Goal: Task Accomplishment & Management: Use online tool/utility

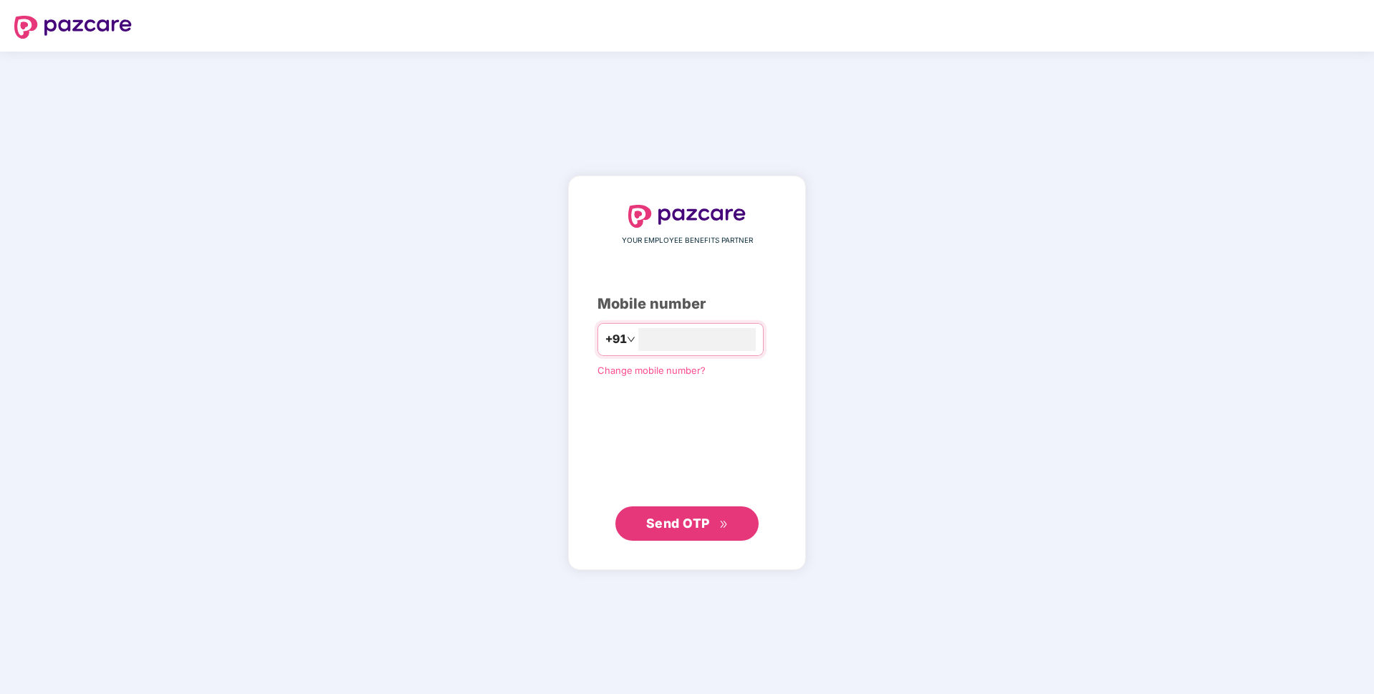
type input "**********"
click at [685, 517] on span "Send OTP" at bounding box center [678, 522] width 64 height 15
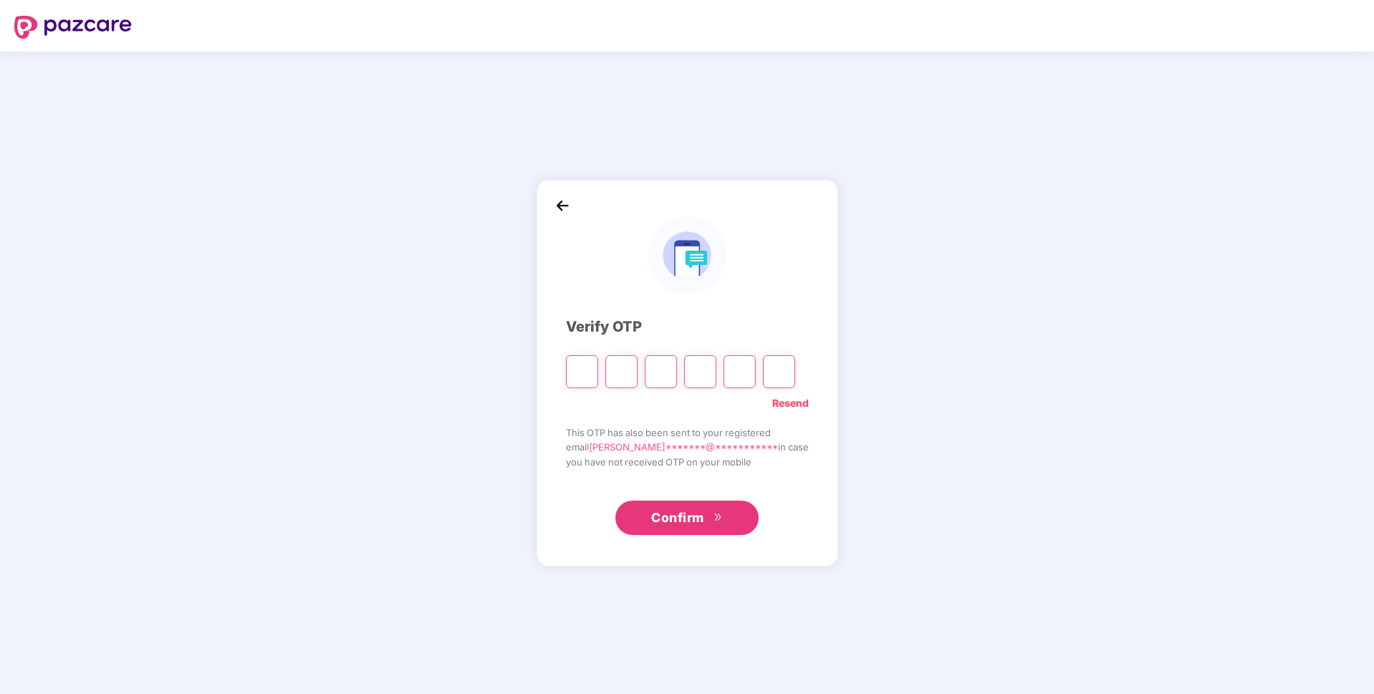
paste input "*"
type input "*"
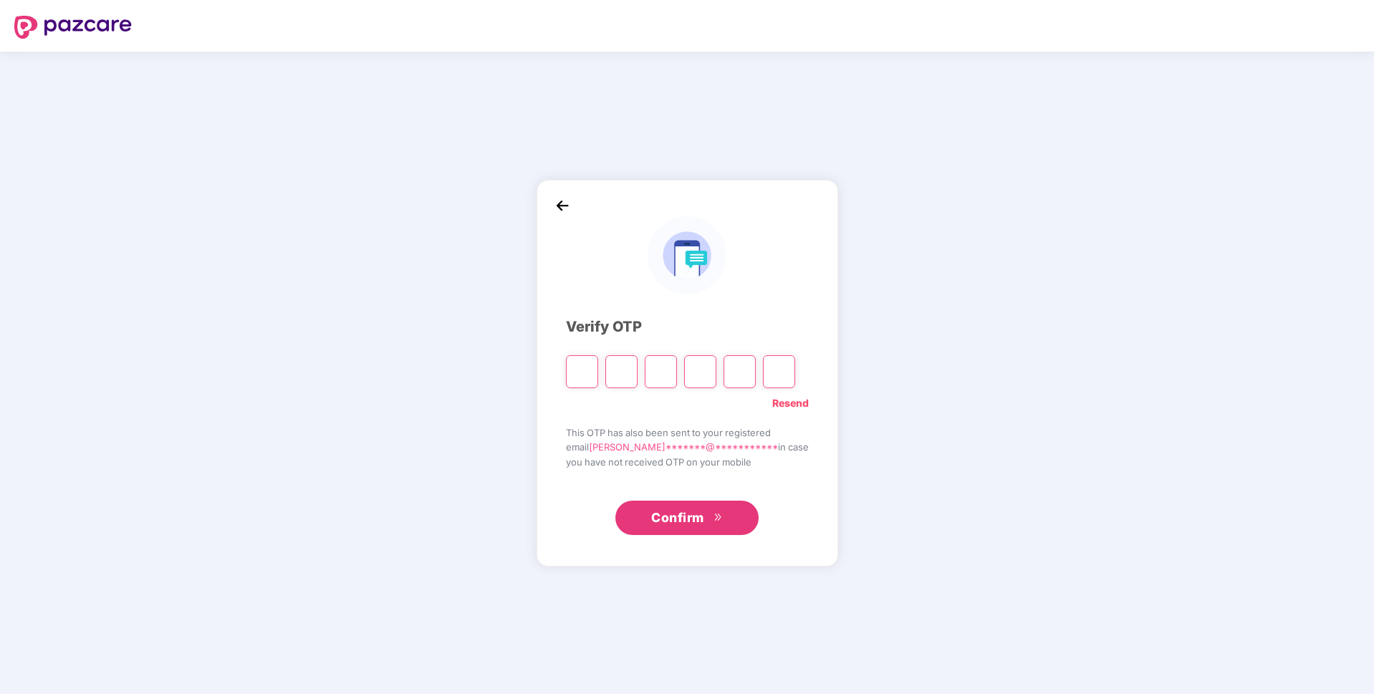
type input "*"
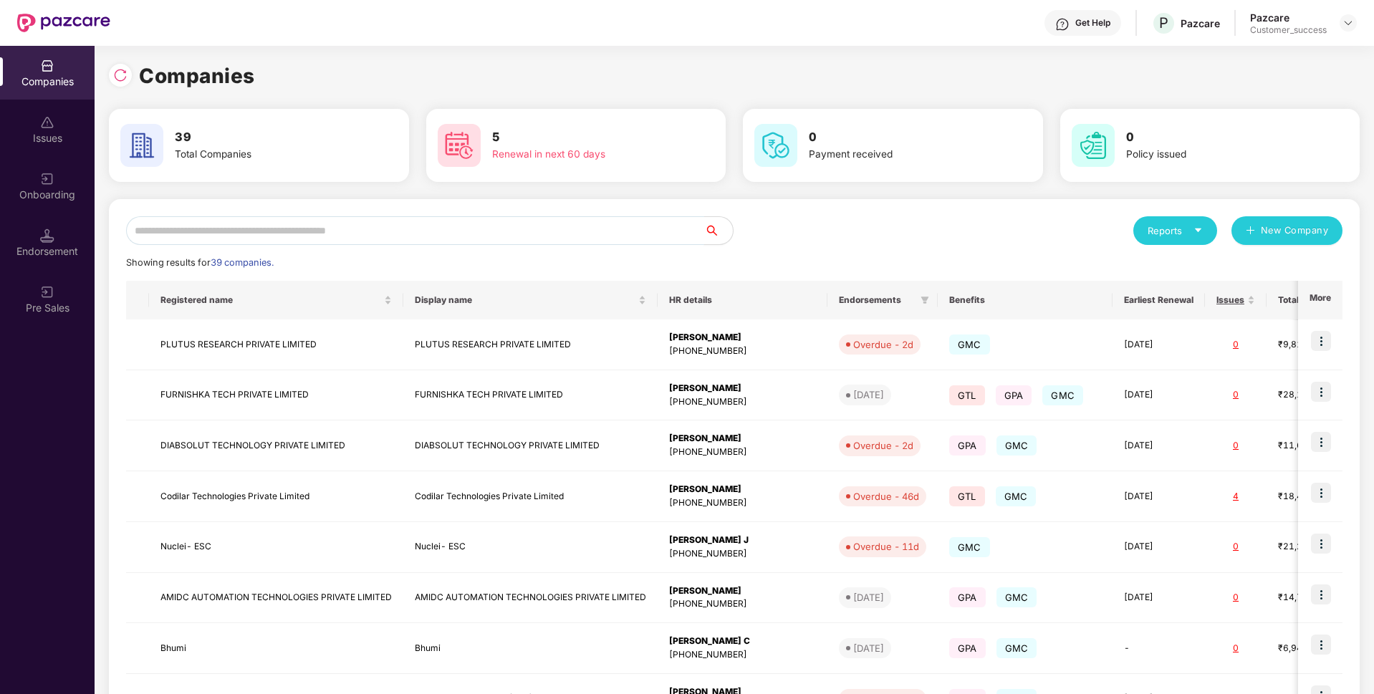
click at [458, 225] on input "text" at bounding box center [415, 230] width 578 height 29
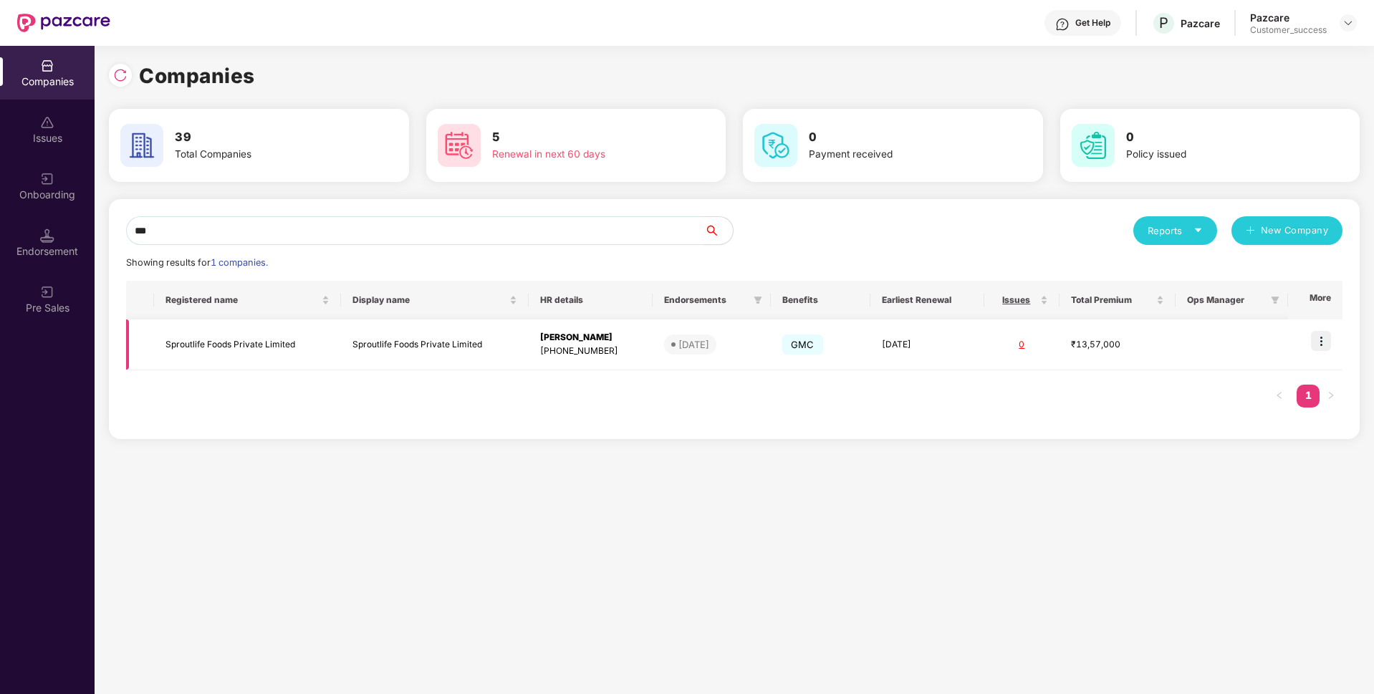
type input "***"
click at [1332, 335] on td at bounding box center [1315, 344] width 54 height 51
click at [1328, 336] on img at bounding box center [1321, 341] width 20 height 20
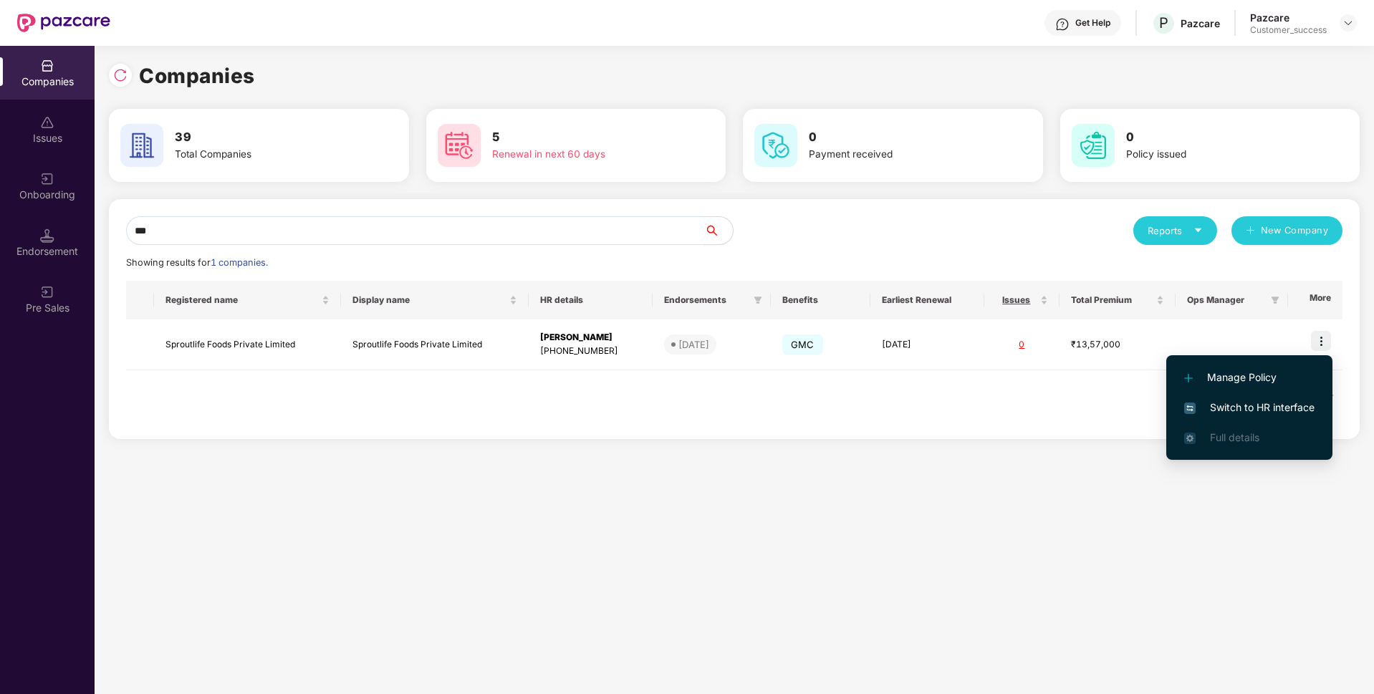
click at [1233, 405] on span "Switch to HR interface" at bounding box center [1249, 408] width 130 height 16
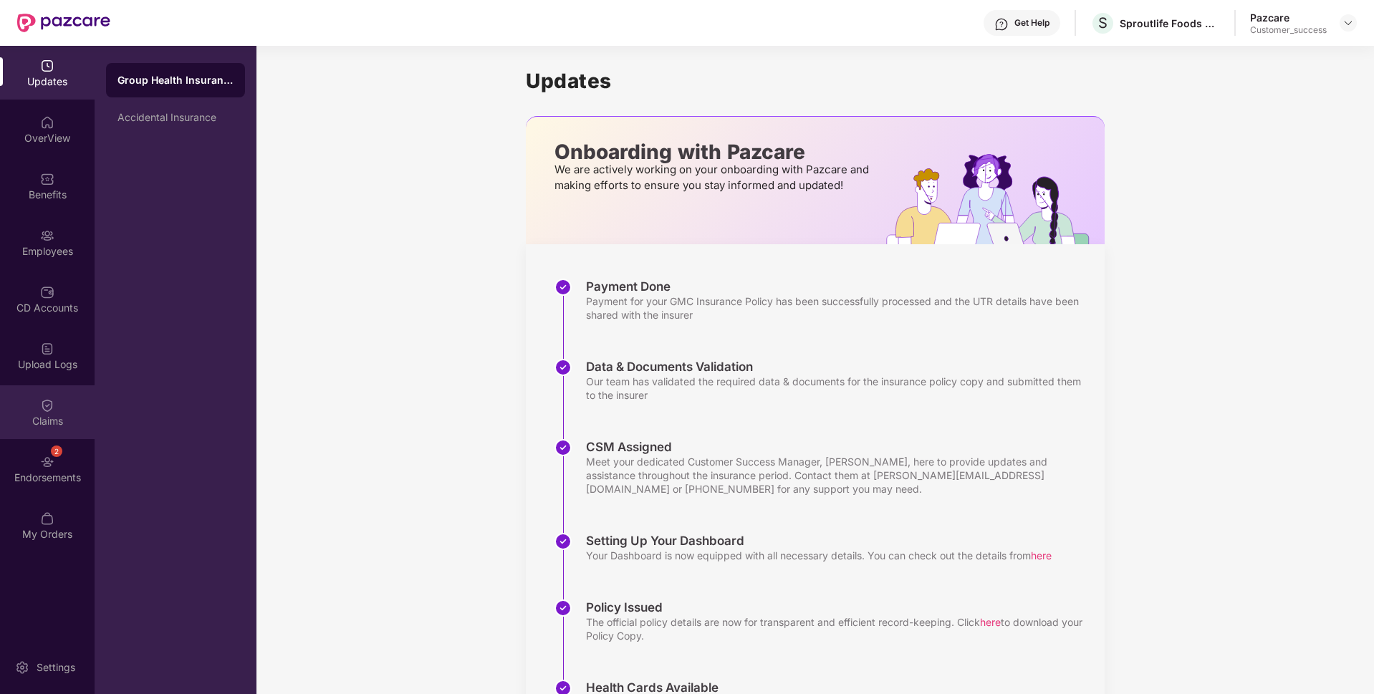
click at [29, 393] on div "Claims" at bounding box center [47, 412] width 95 height 54
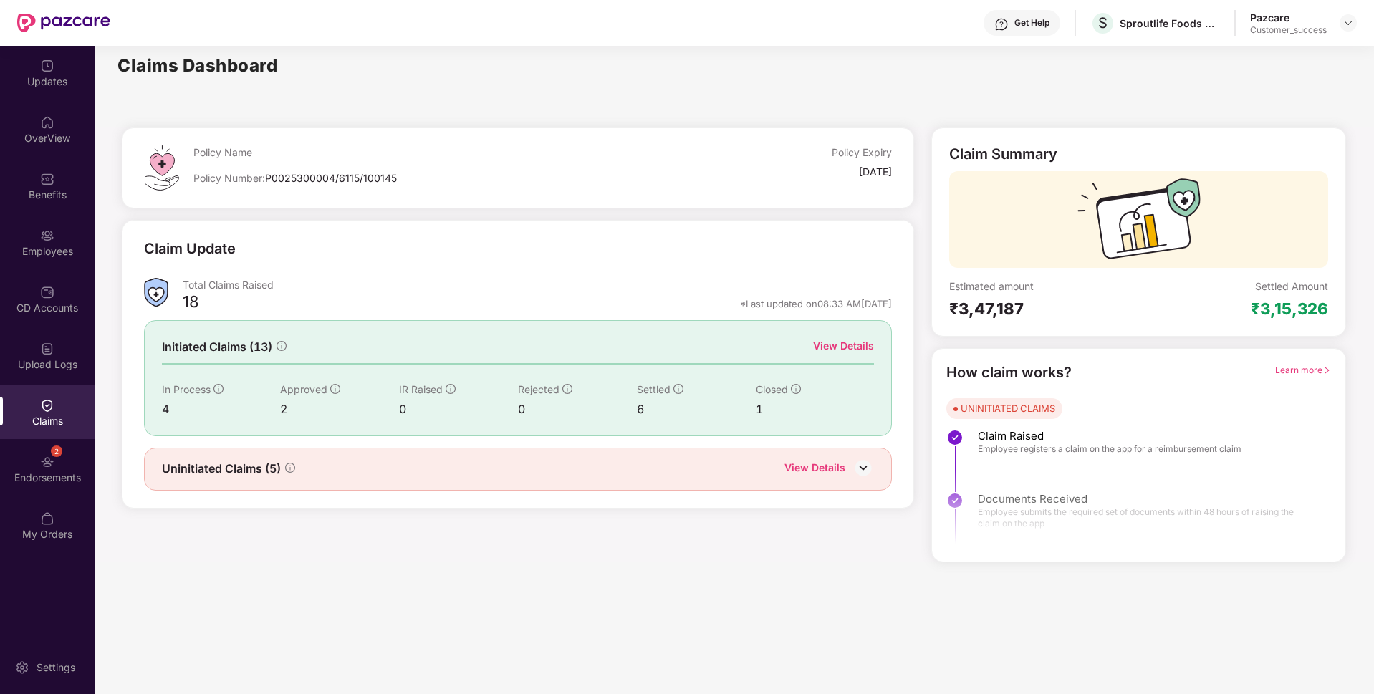
click at [842, 346] on div "View Details" at bounding box center [843, 346] width 61 height 16
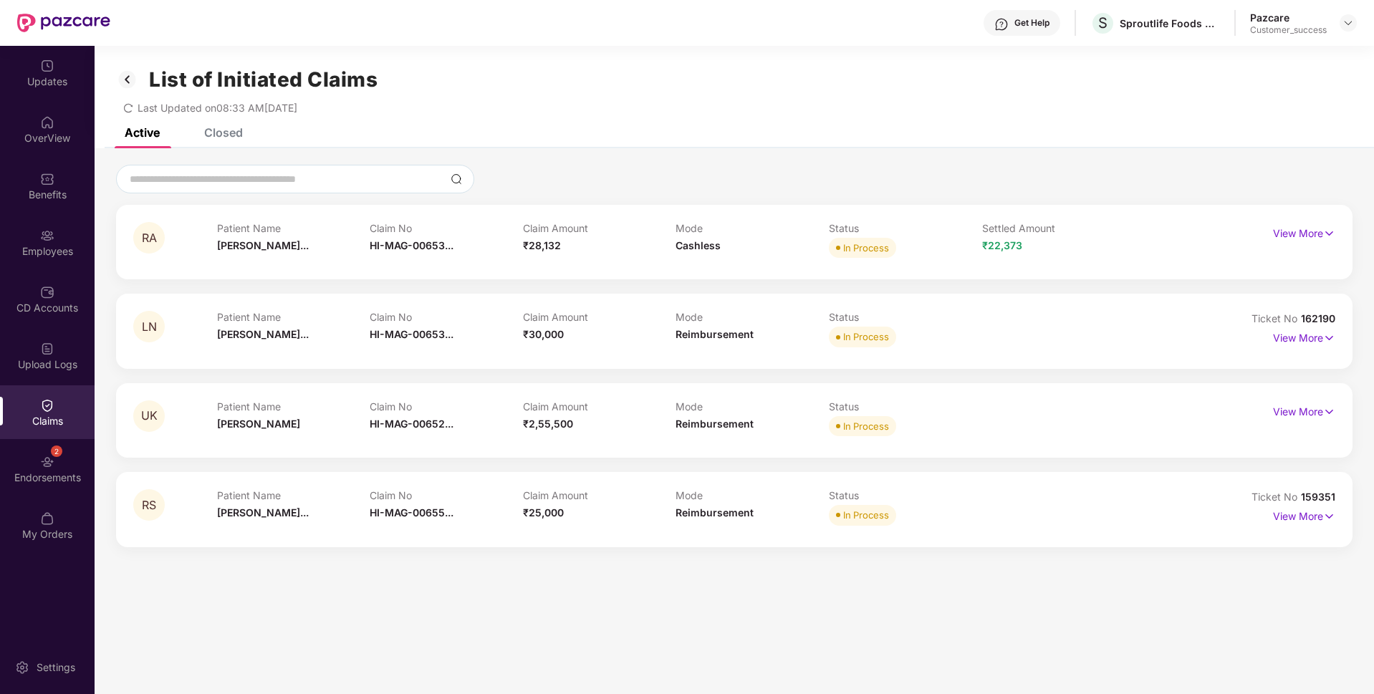
click at [231, 126] on div "List of Initiated Claims Last Updated on 08:33 AM[DATE]" at bounding box center [734, 87] width 1279 height 82
click at [217, 139] on div "Closed" at bounding box center [223, 132] width 39 height 14
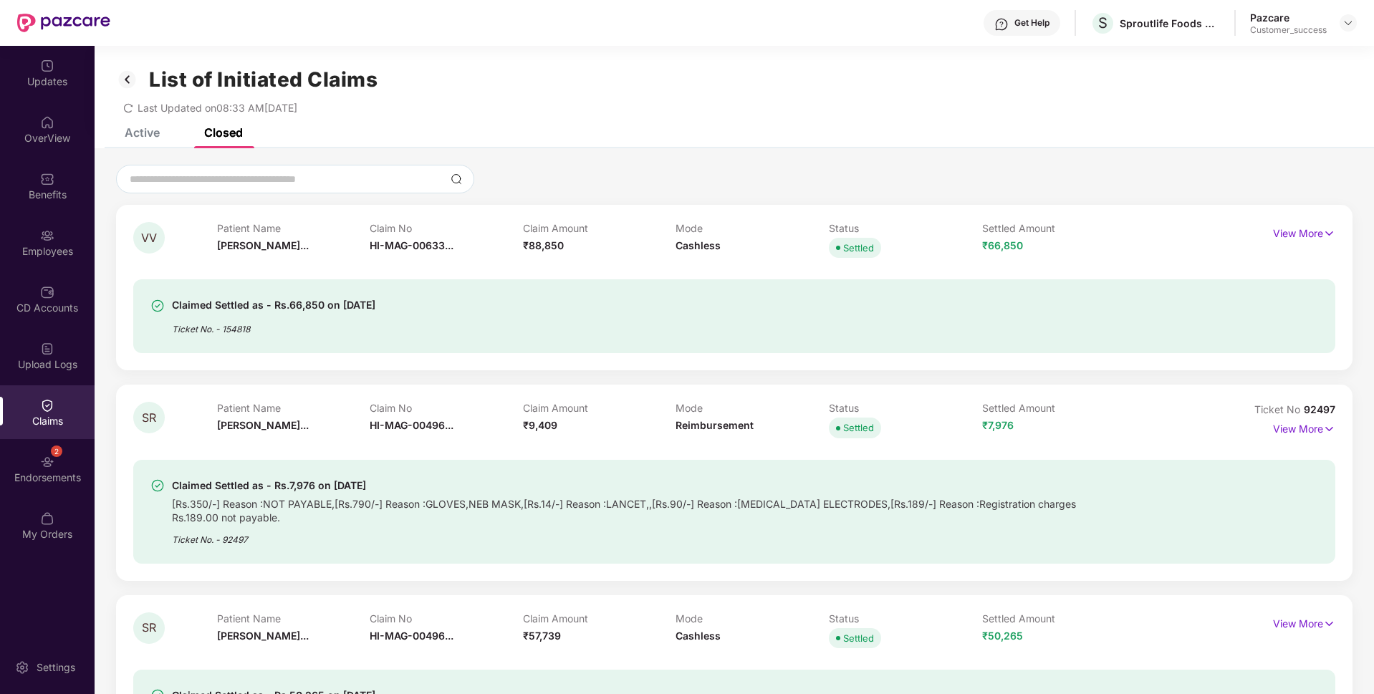
click at [152, 127] on div "List of Initiated Claims Last Updated on 08:33 AM[DATE]" at bounding box center [734, 87] width 1279 height 82
click at [138, 129] on div "Active" at bounding box center [142, 132] width 35 height 14
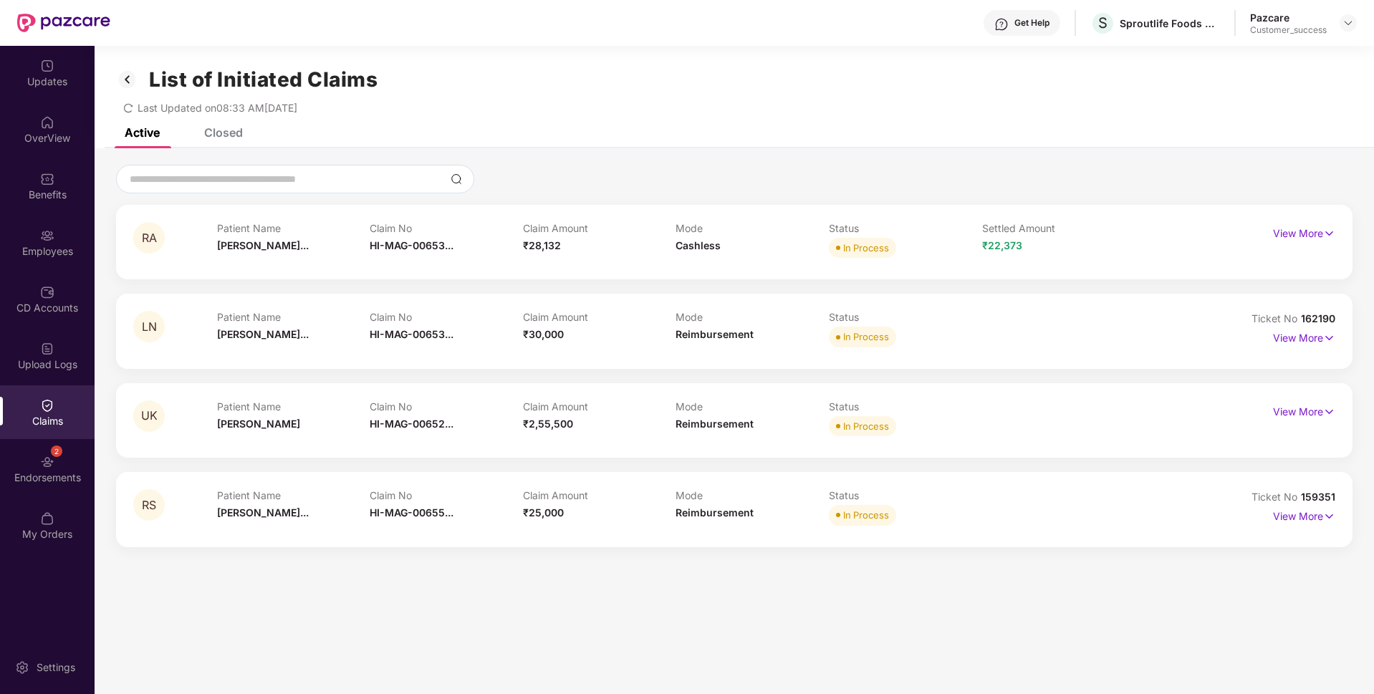
click at [127, 80] on img at bounding box center [127, 79] width 23 height 24
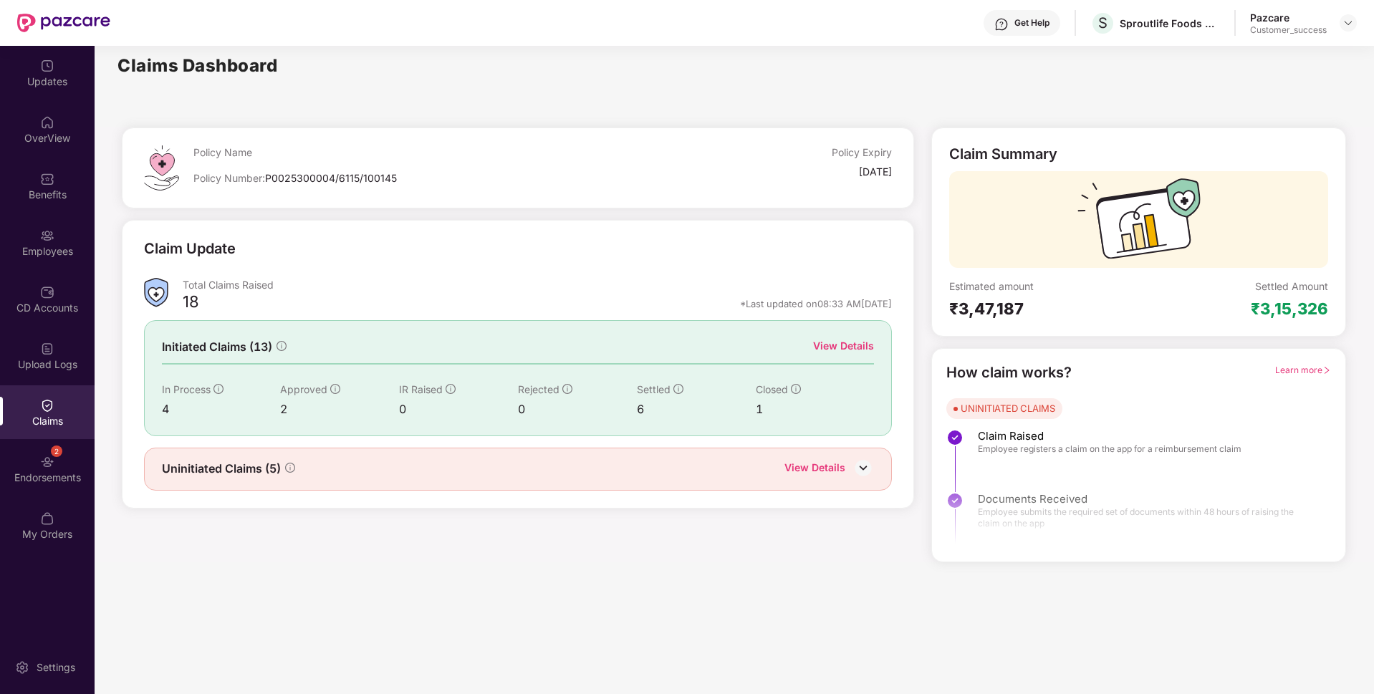
click at [869, 459] on img at bounding box center [862, 467] width 21 height 21
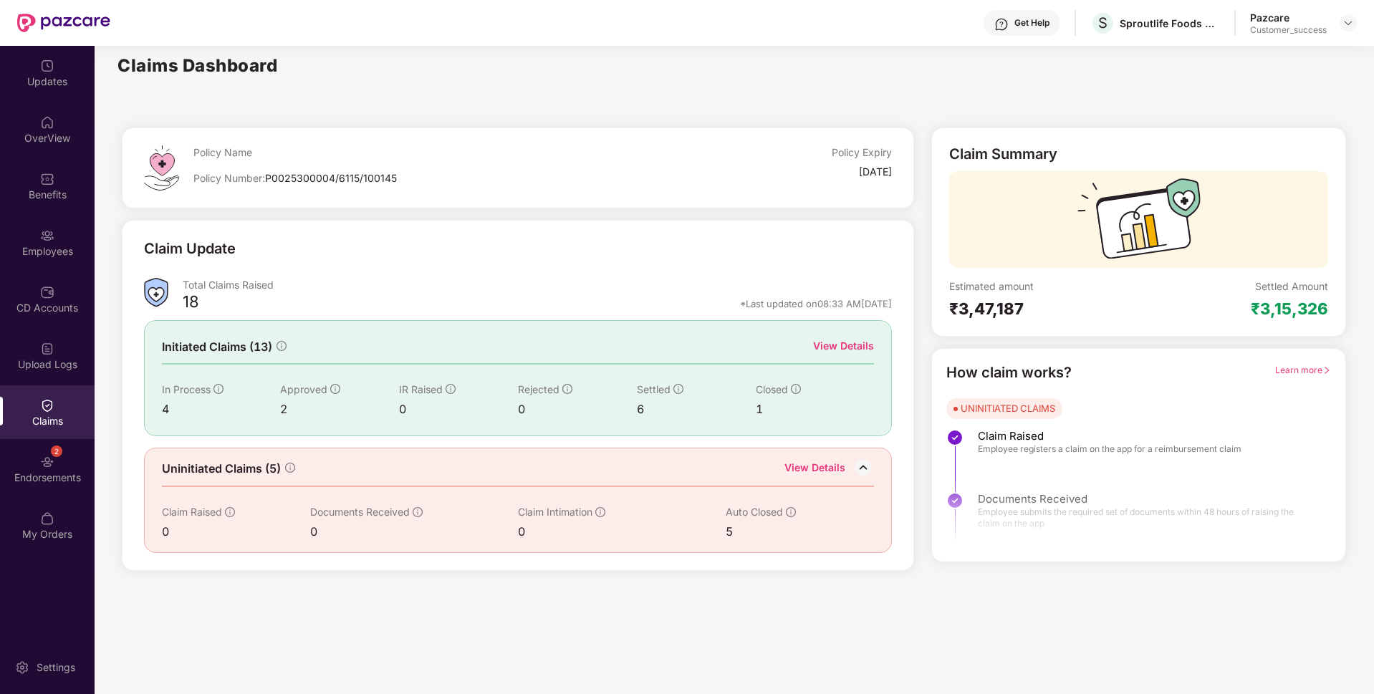
click at [798, 467] on div "View Details" at bounding box center [814, 469] width 61 height 19
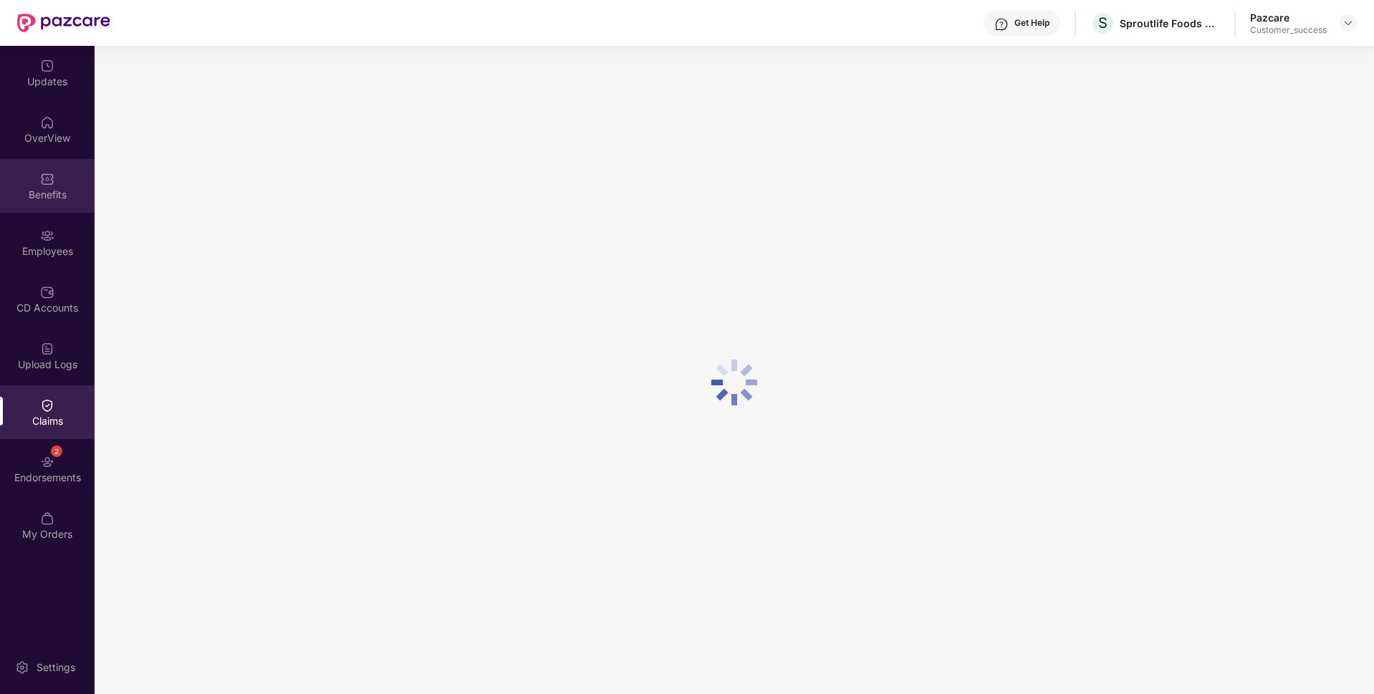
click at [19, 204] on div "Benefits" at bounding box center [47, 186] width 95 height 54
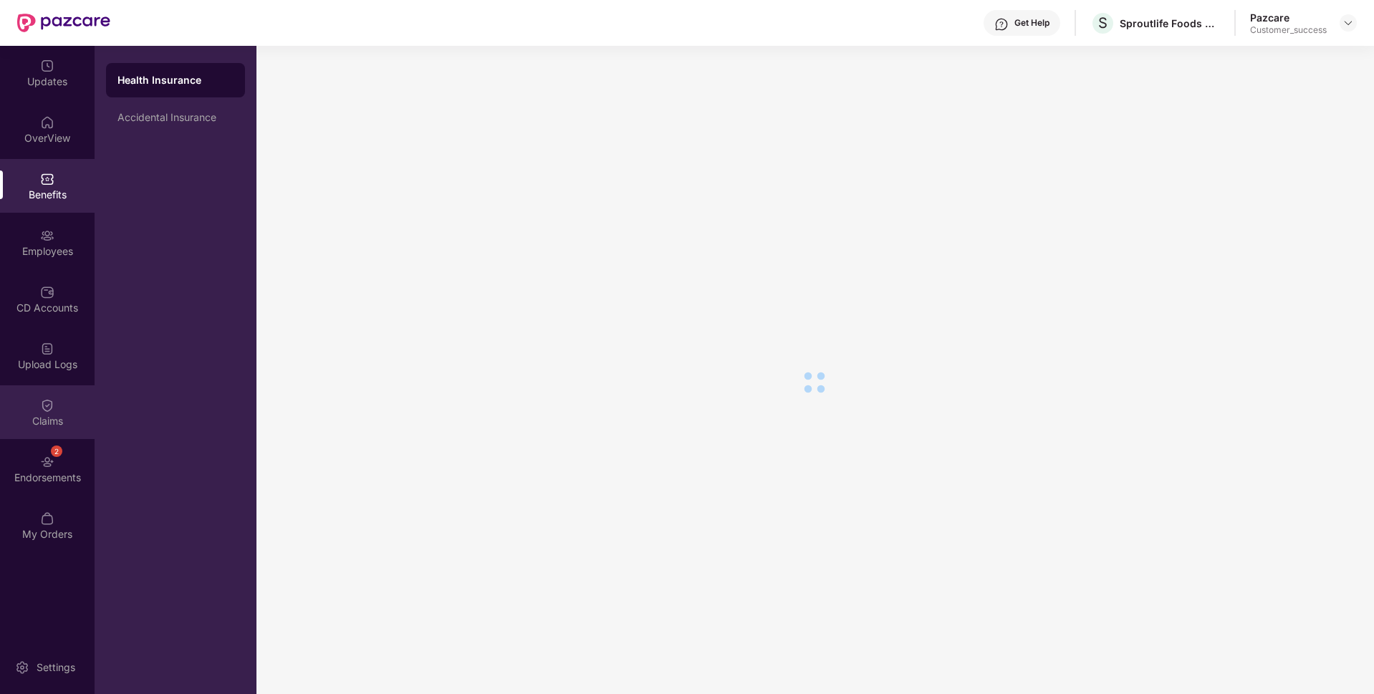
click at [0, 388] on div "Claims" at bounding box center [47, 412] width 95 height 54
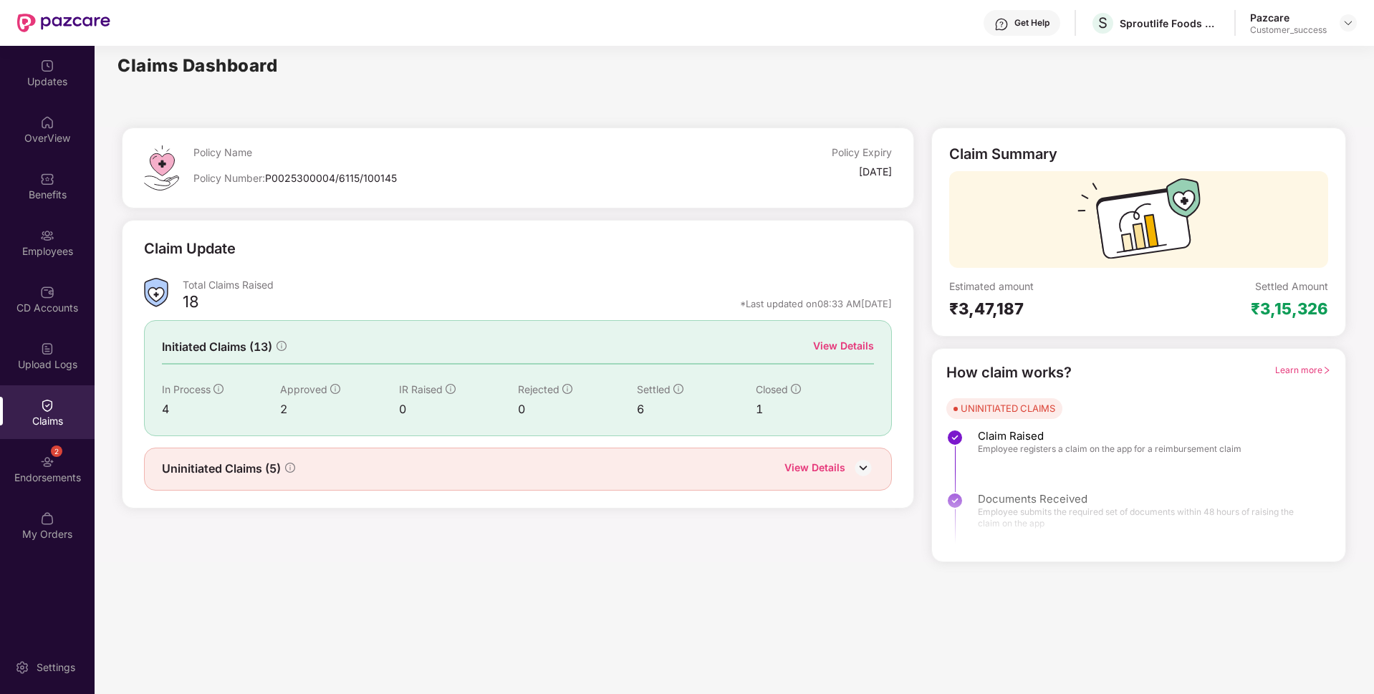
click at [844, 465] on div "View Details" at bounding box center [814, 469] width 61 height 19
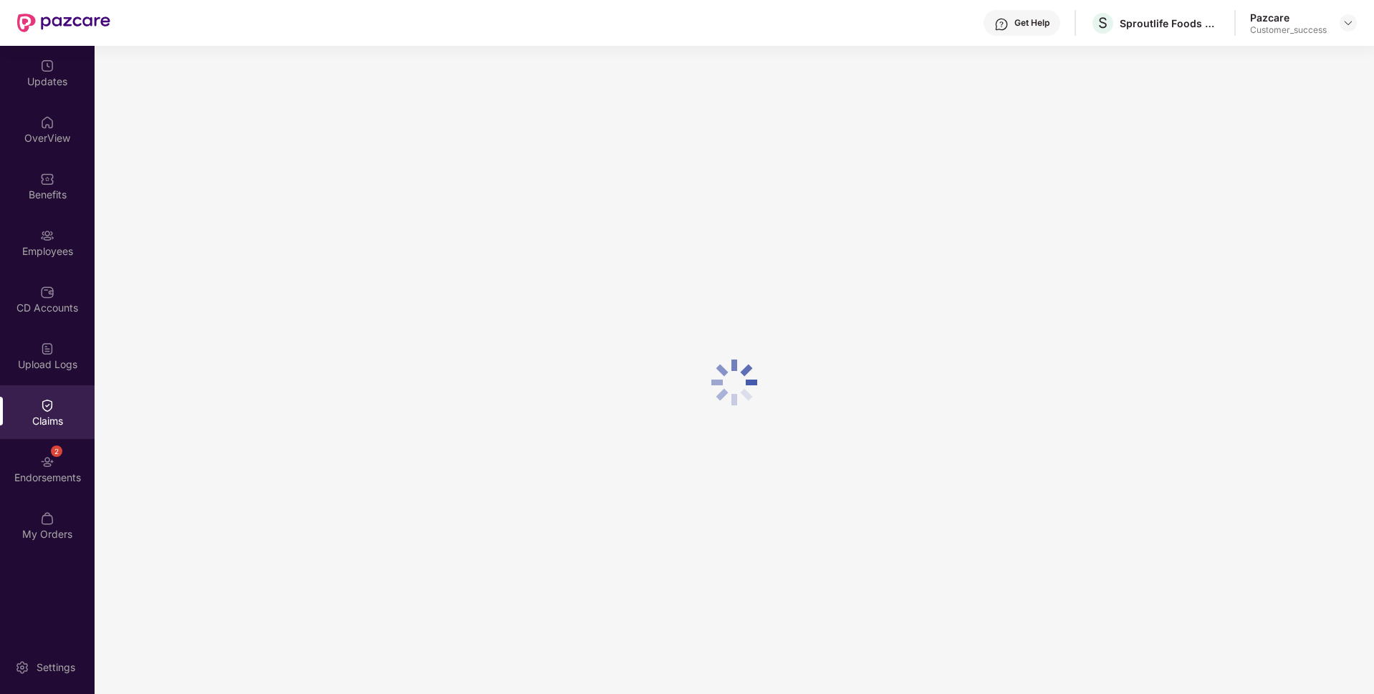
click at [878, 349] on div at bounding box center [734, 382] width 1279 height 672
click at [0, 410] on div "Claims" at bounding box center [47, 412] width 95 height 54
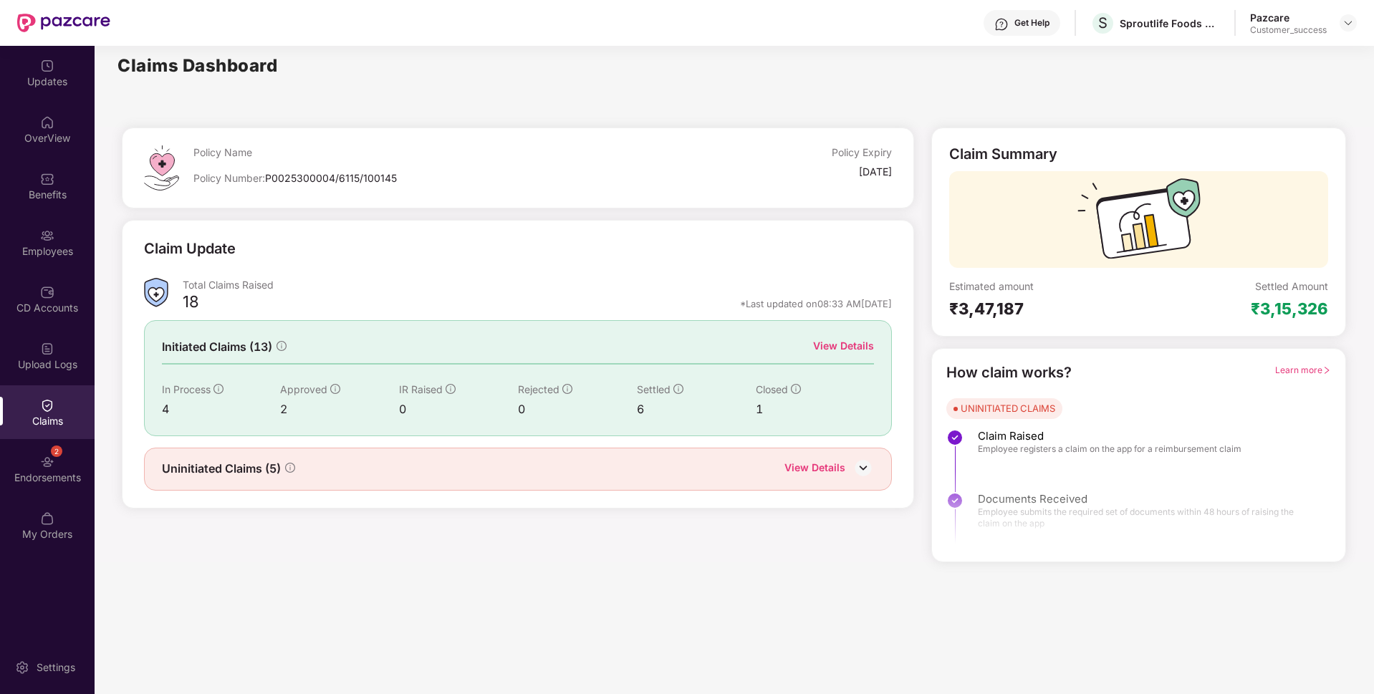
click at [854, 344] on div "View Details" at bounding box center [843, 346] width 61 height 16
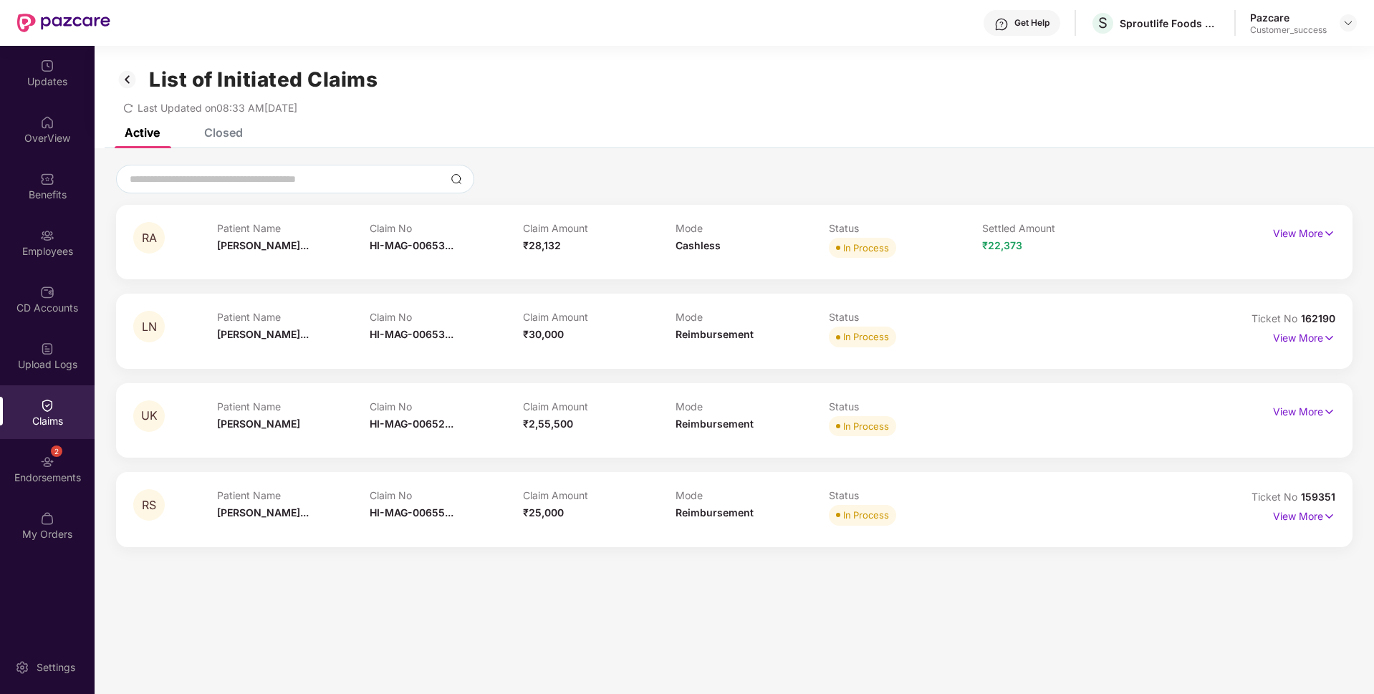
click at [236, 135] on div "Closed" at bounding box center [223, 132] width 39 height 14
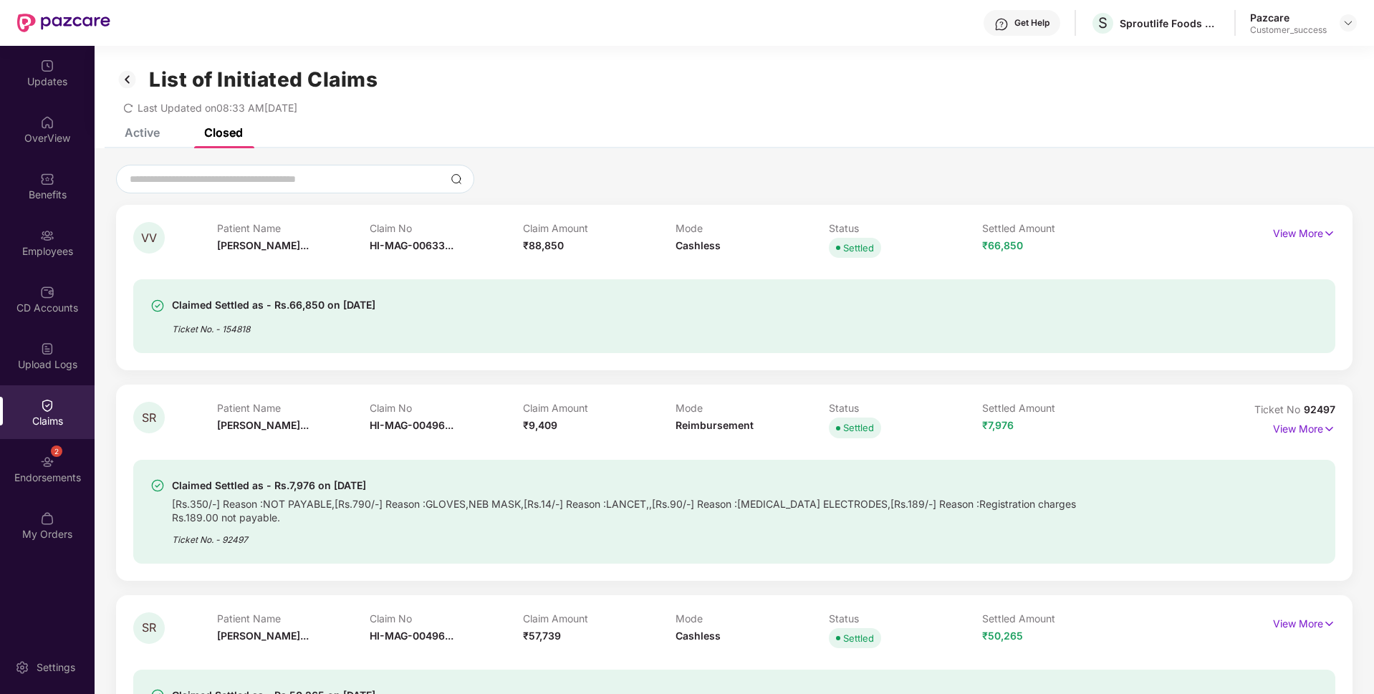
click at [146, 143] on div "Active" at bounding box center [131, 133] width 57 height 32
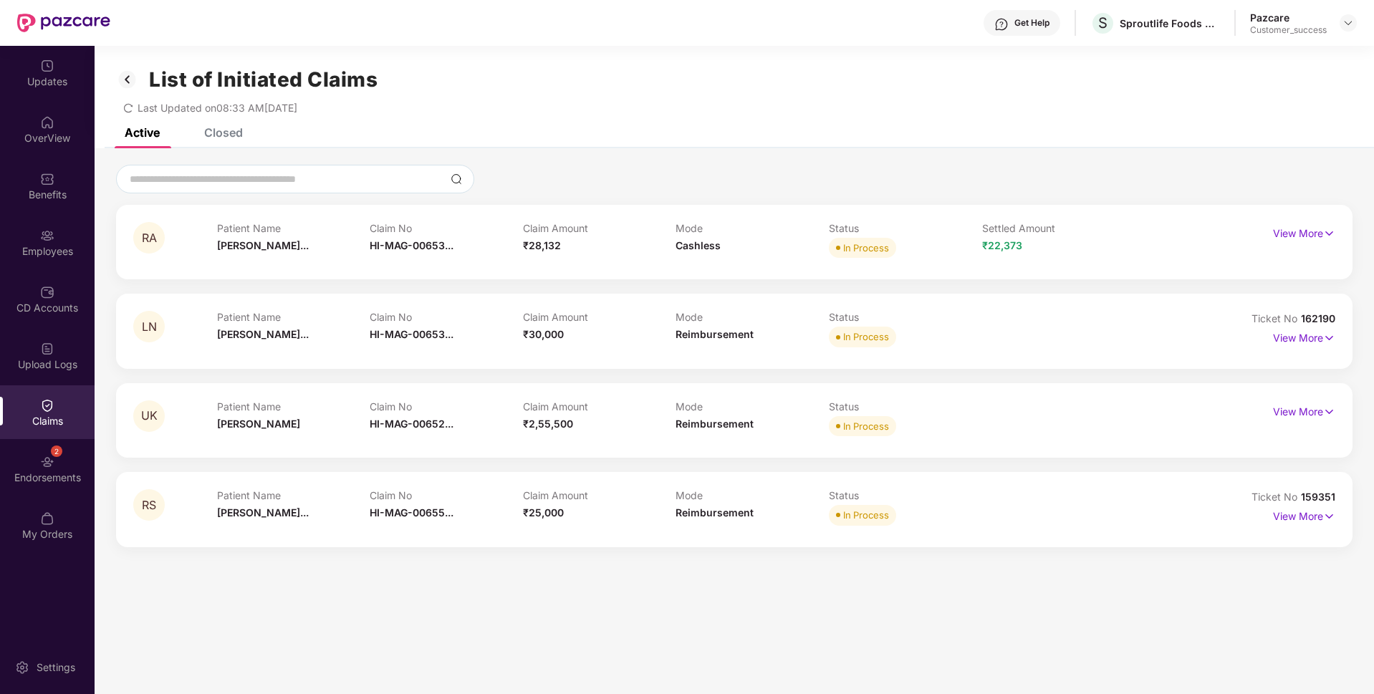
click at [59, 414] on div "Claims" at bounding box center [47, 421] width 95 height 14
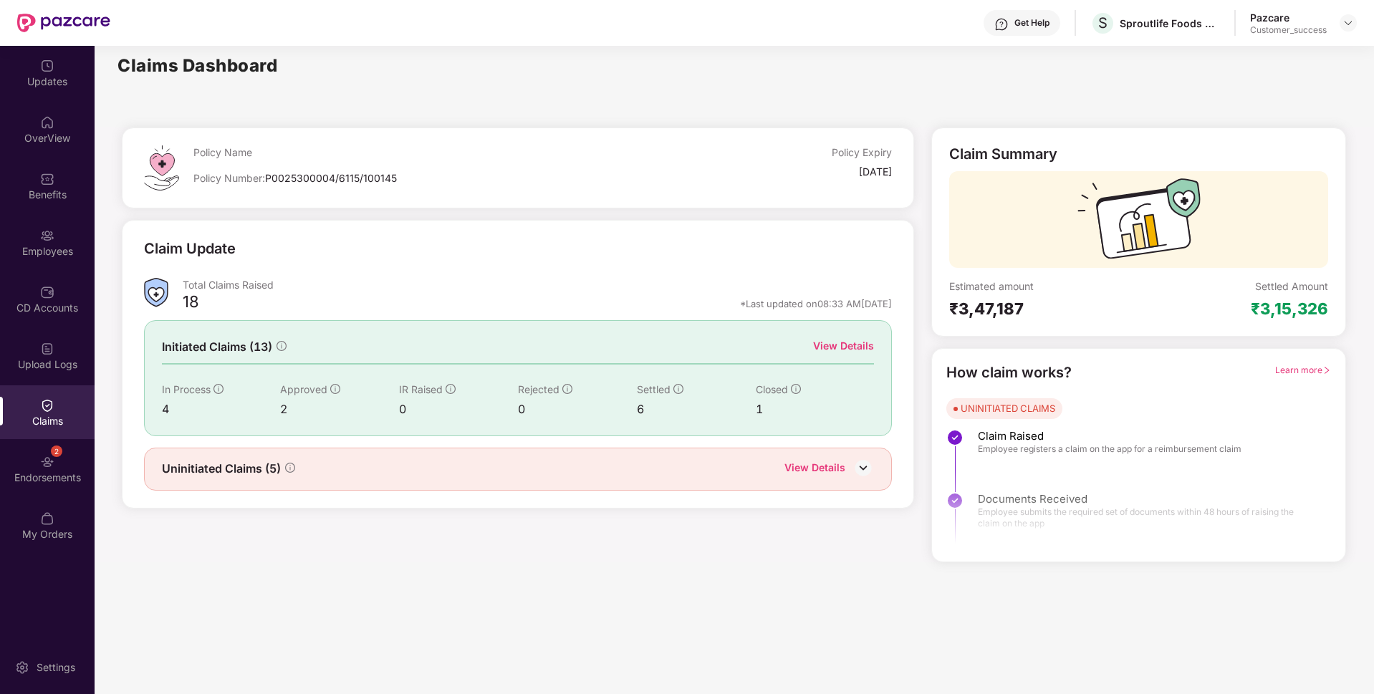
click at [813, 470] on div "View Details" at bounding box center [814, 469] width 61 height 19
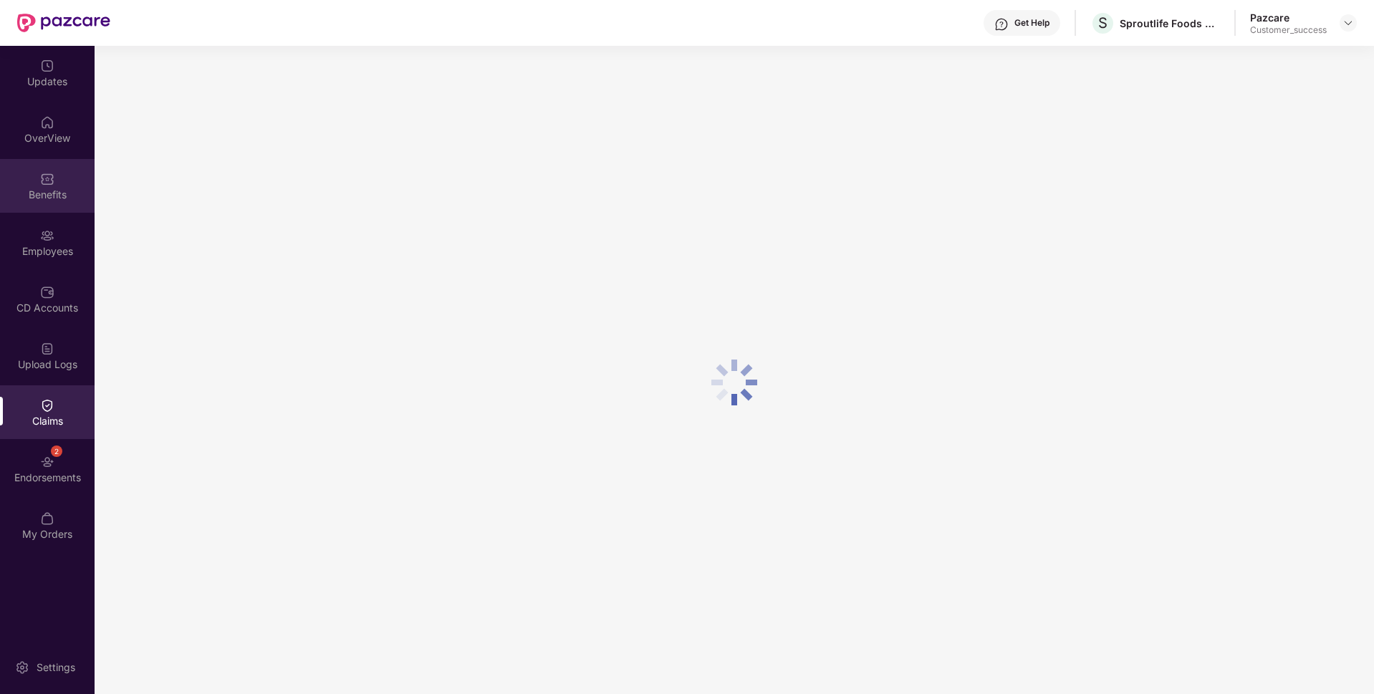
click at [11, 171] on div "Benefits" at bounding box center [47, 186] width 95 height 54
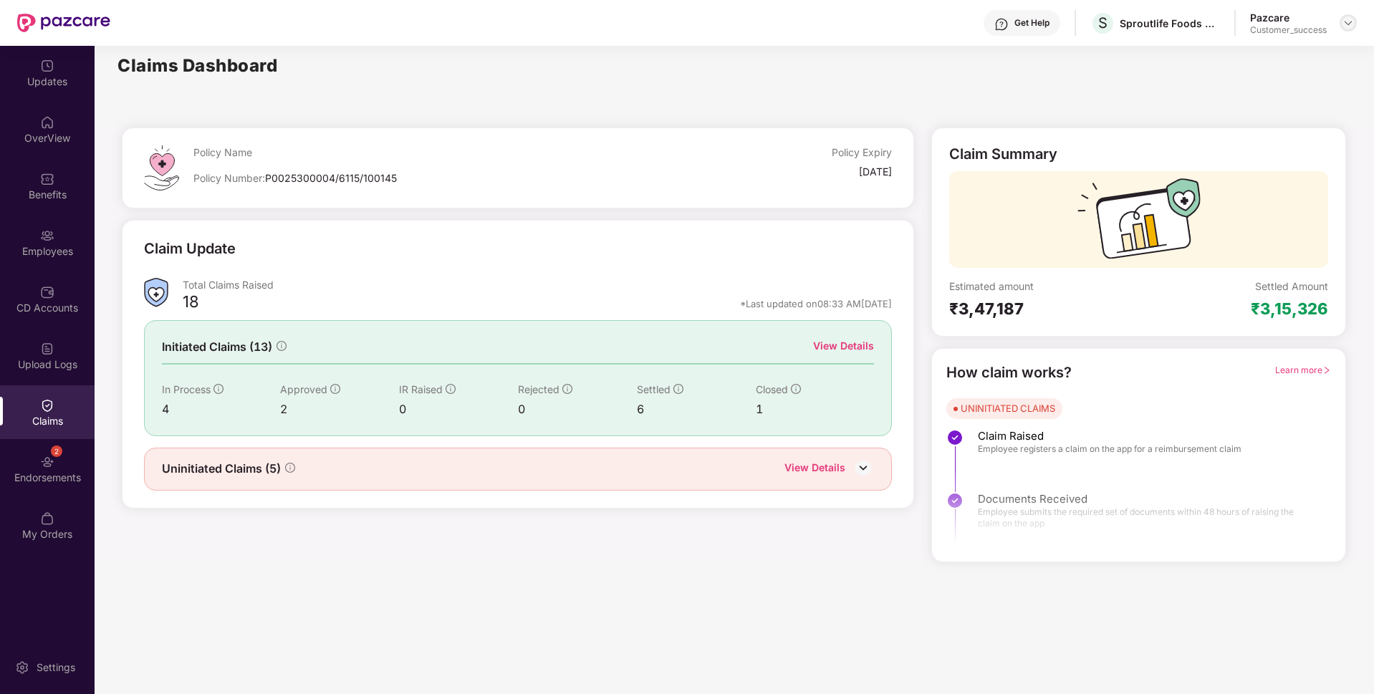
click at [1352, 26] on img at bounding box center [1347, 22] width 11 height 11
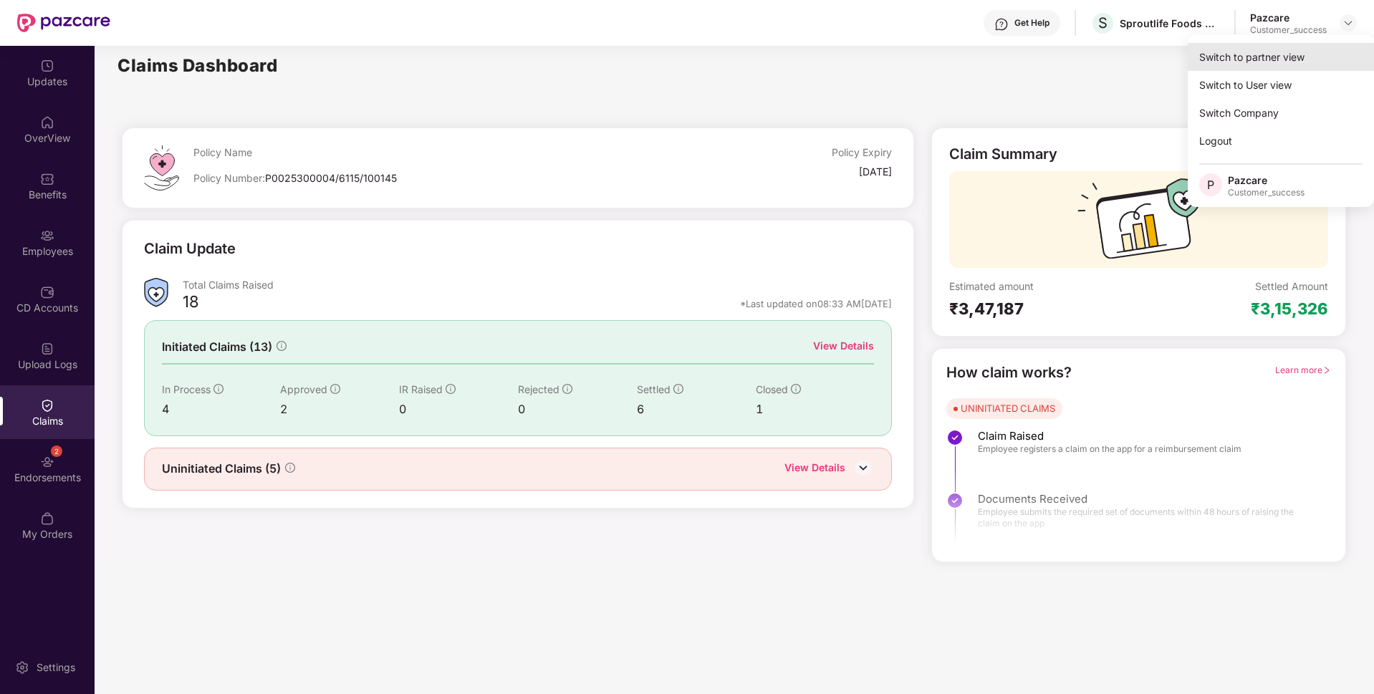
click at [1273, 52] on div "Switch to partner view" at bounding box center [1280, 57] width 186 height 28
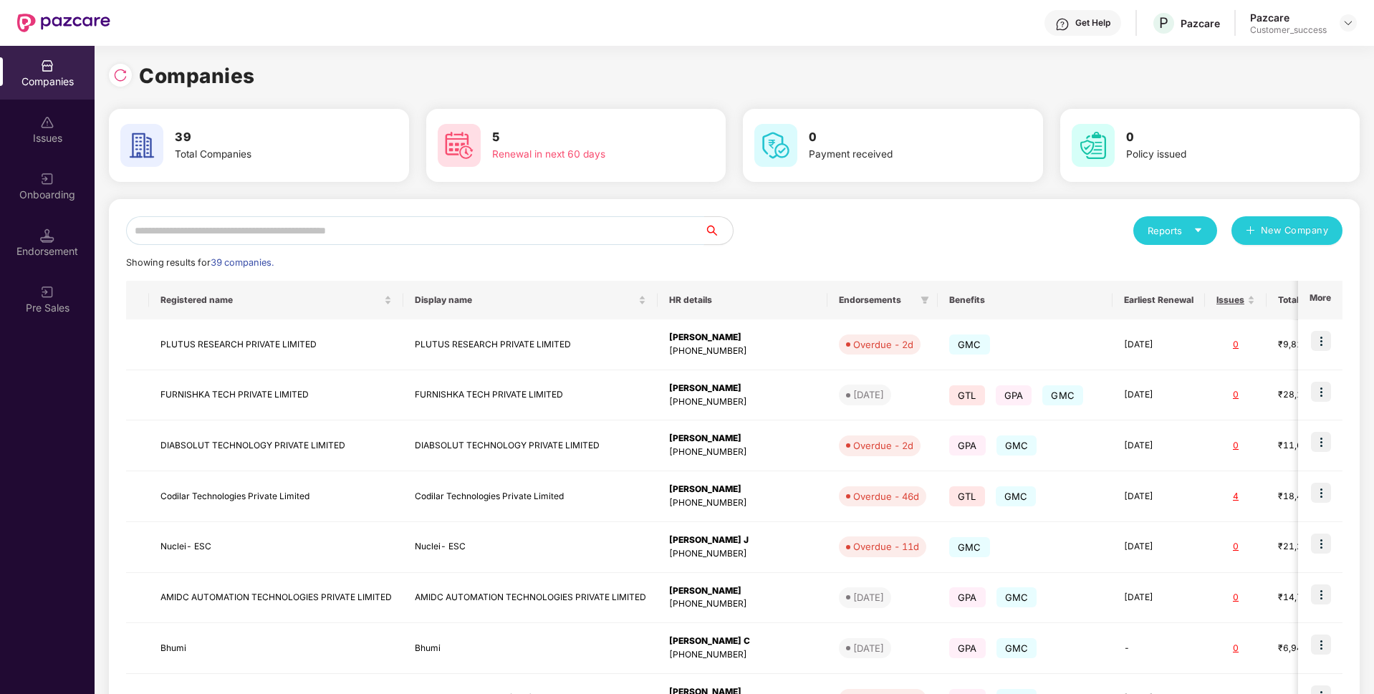
click at [557, 229] on input "text" at bounding box center [415, 230] width 578 height 29
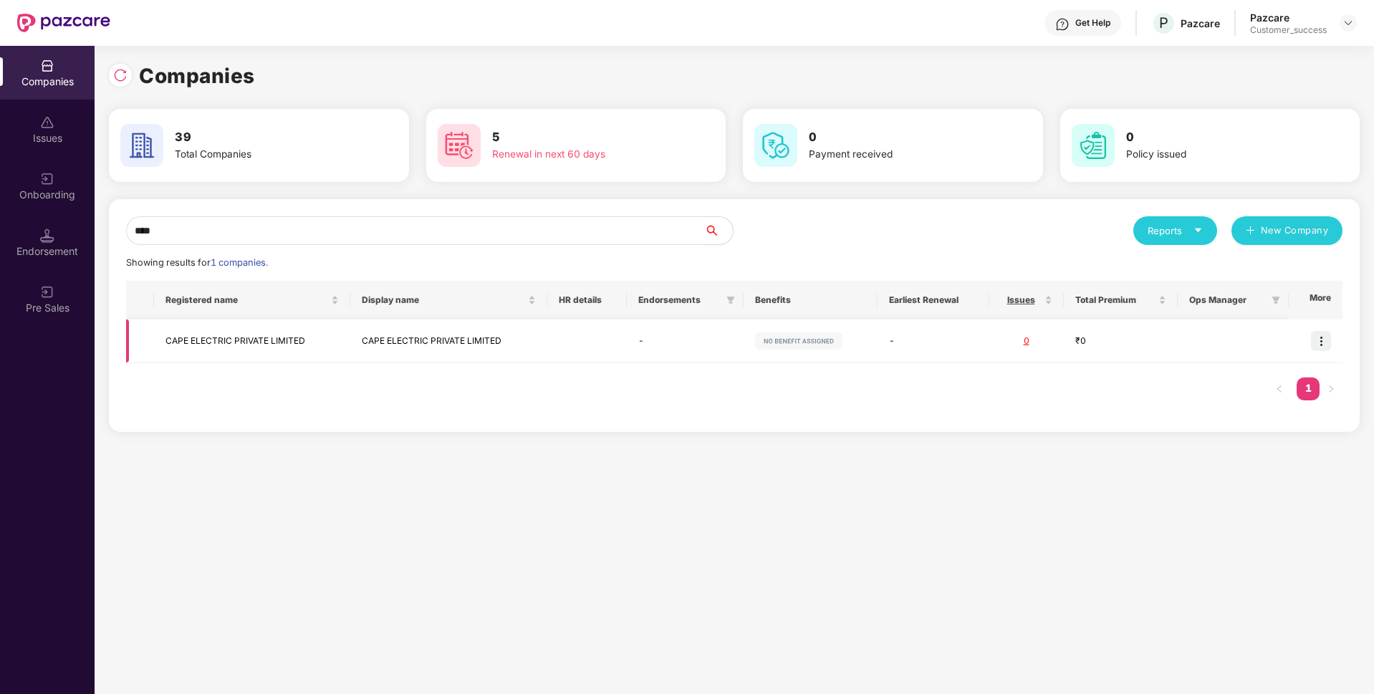
type input "****"
click at [1315, 344] on img at bounding box center [1321, 341] width 20 height 20
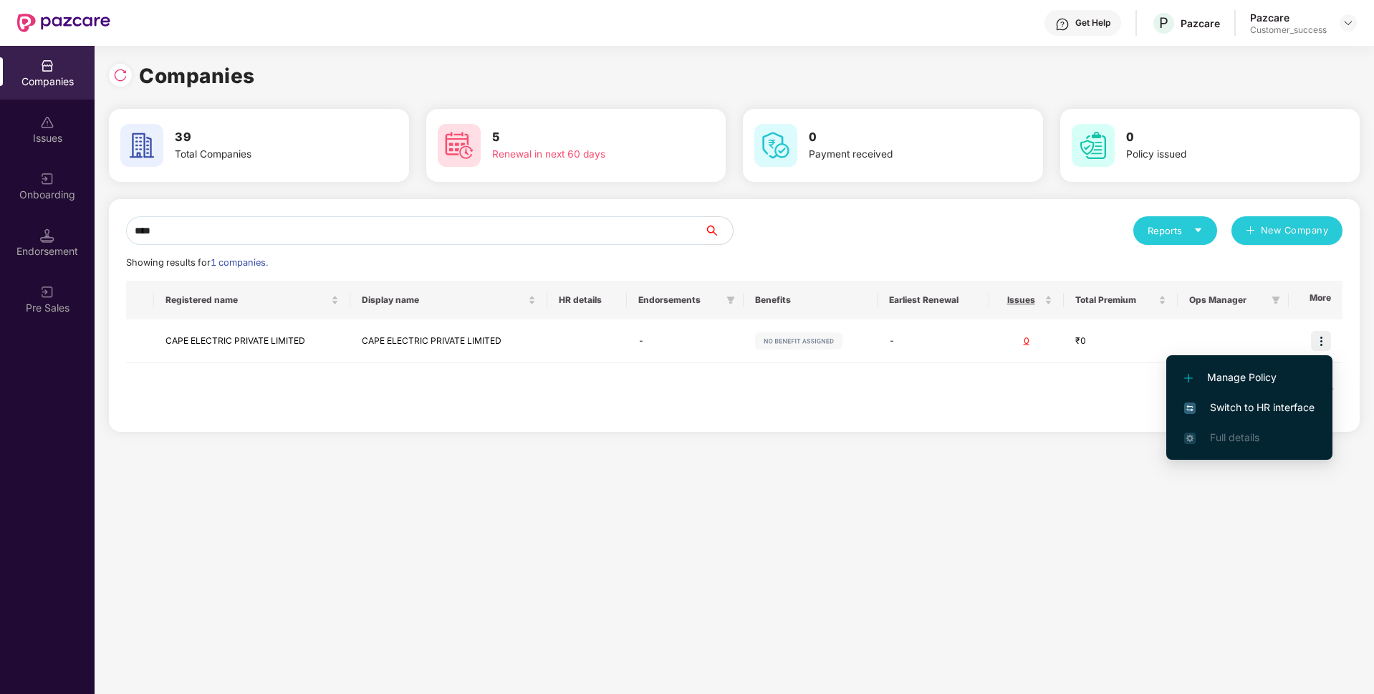
click at [1229, 412] on span "Switch to HR interface" at bounding box center [1249, 408] width 130 height 16
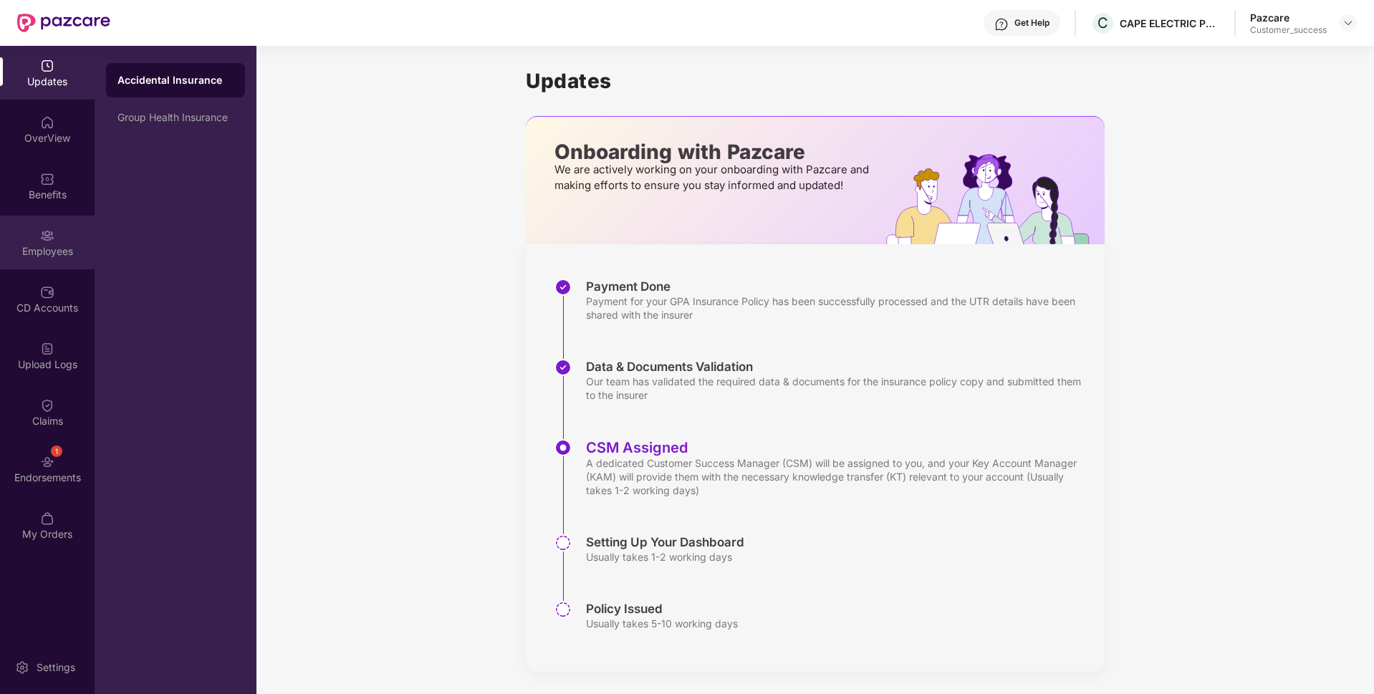
click at [33, 235] on div "Employees" at bounding box center [47, 243] width 95 height 54
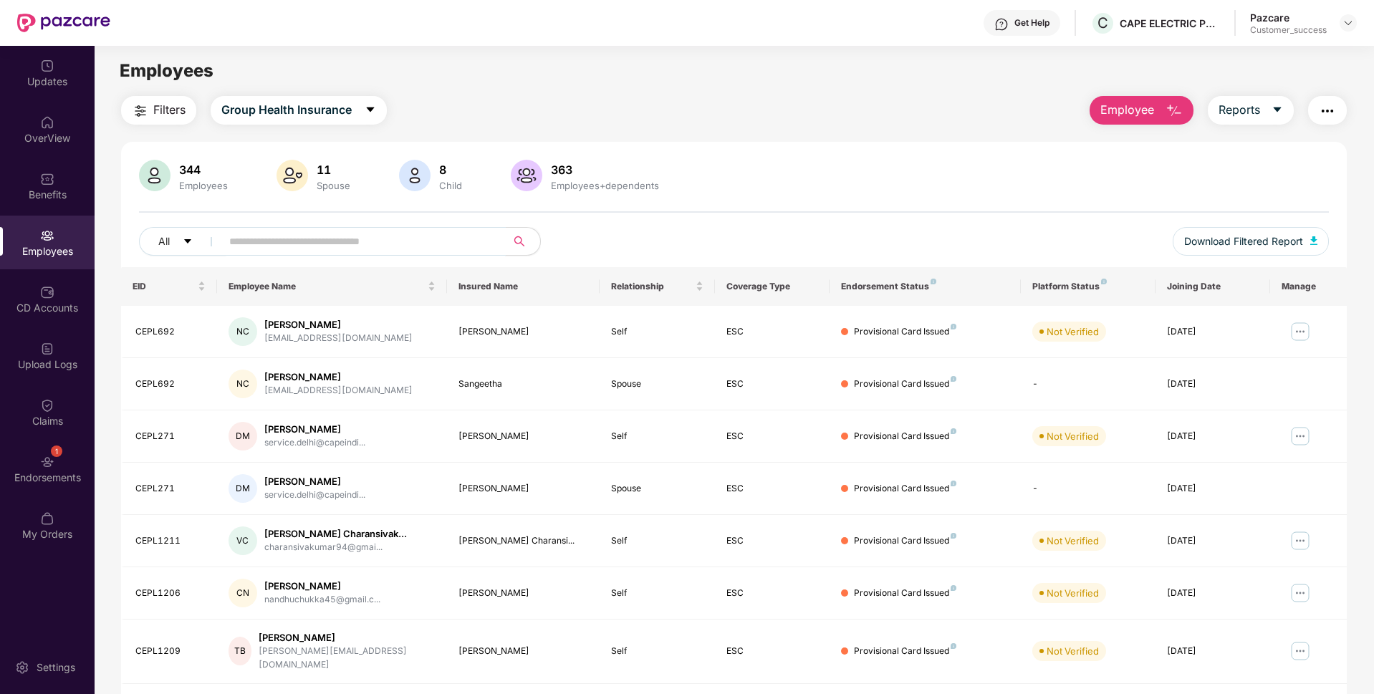
click at [328, 234] on input "text" at bounding box center [357, 241] width 257 height 21
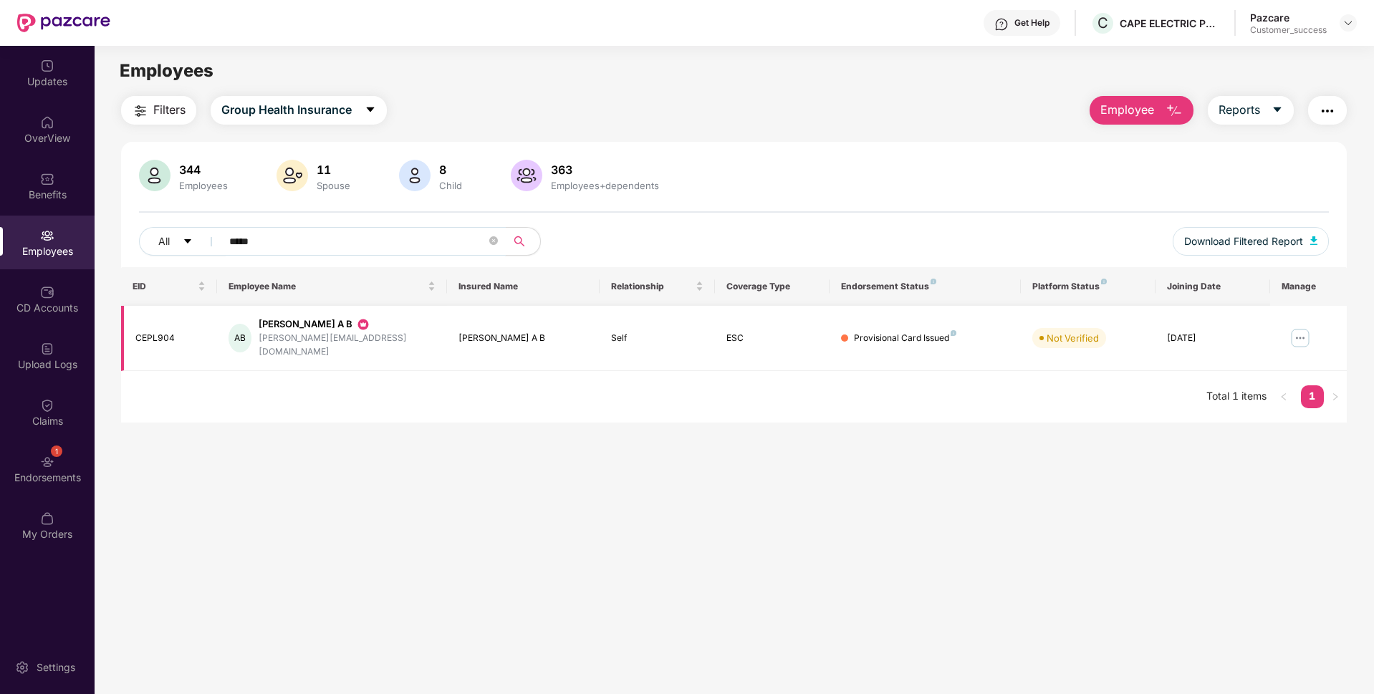
type input "*****"
click at [1298, 330] on img at bounding box center [1299, 338] width 23 height 23
click at [1320, 113] on img "button" at bounding box center [1326, 110] width 17 height 17
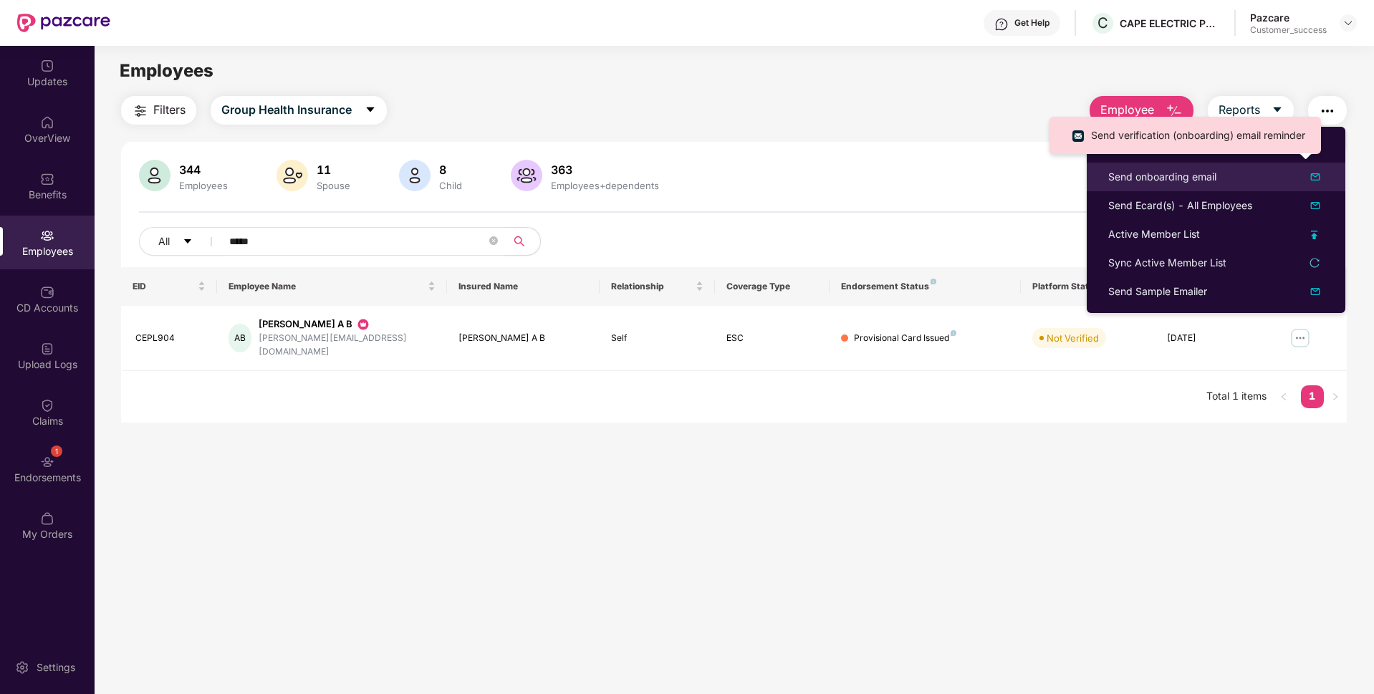
click at [1190, 180] on div "Send onboarding email" at bounding box center [1162, 177] width 108 height 16
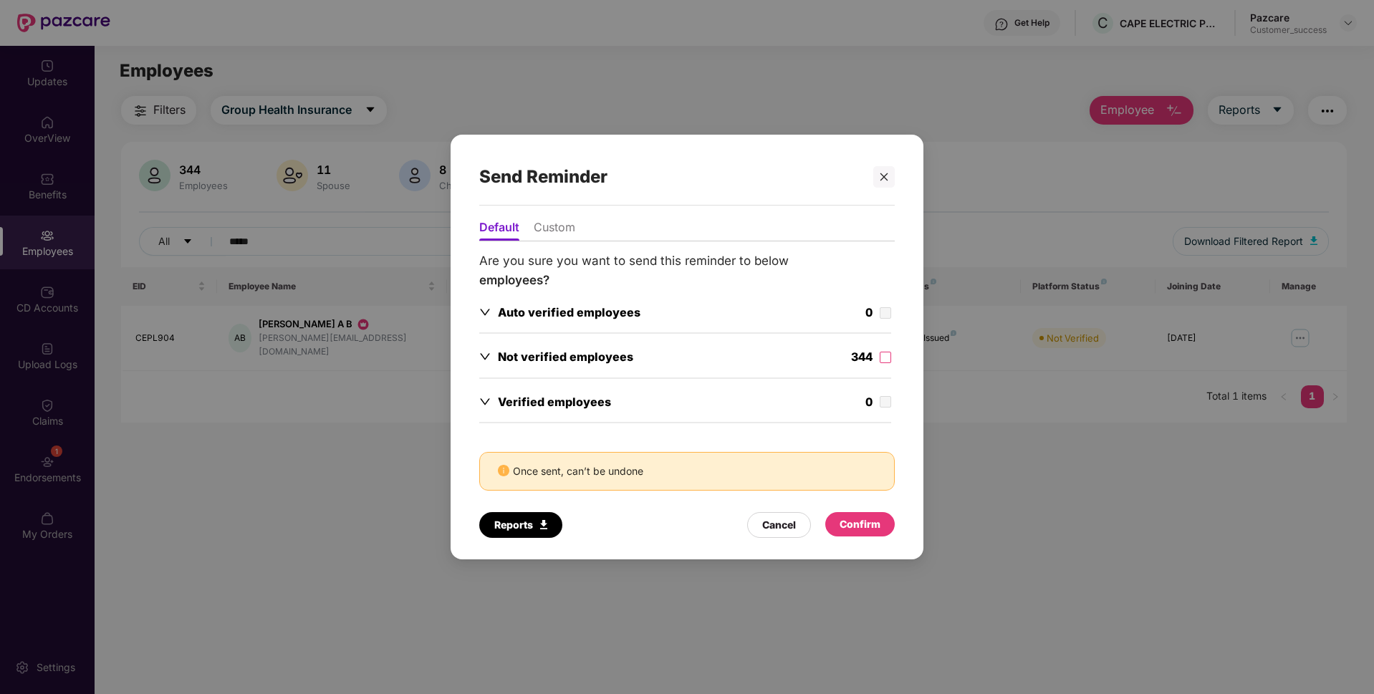
click at [549, 233] on li "Custom" at bounding box center [555, 230] width 42 height 21
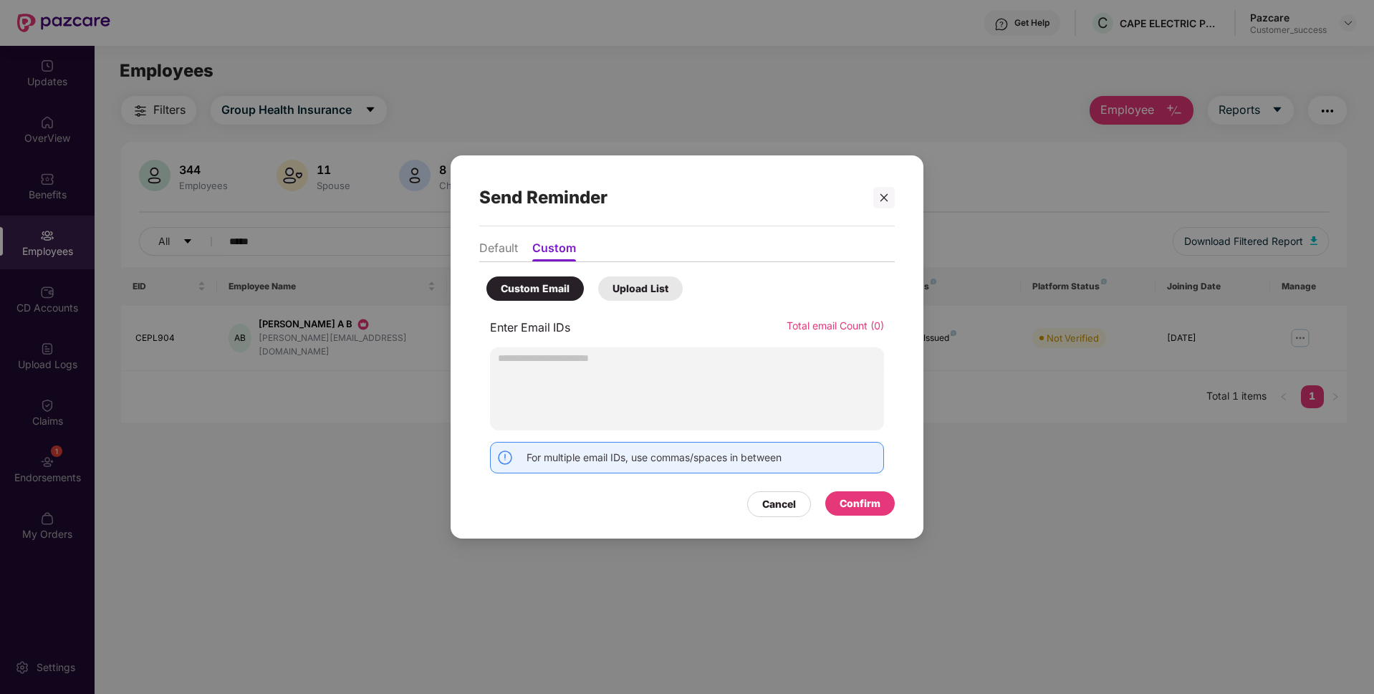
click at [317, 336] on div "Send Reminder Default Custom Custom Email Upload List Enter Email IDs Total ema…" at bounding box center [687, 347] width 1374 height 694
click at [524, 367] on input "text" at bounding box center [687, 357] width 394 height 21
click at [887, 197] on icon "close" at bounding box center [884, 198] width 10 height 10
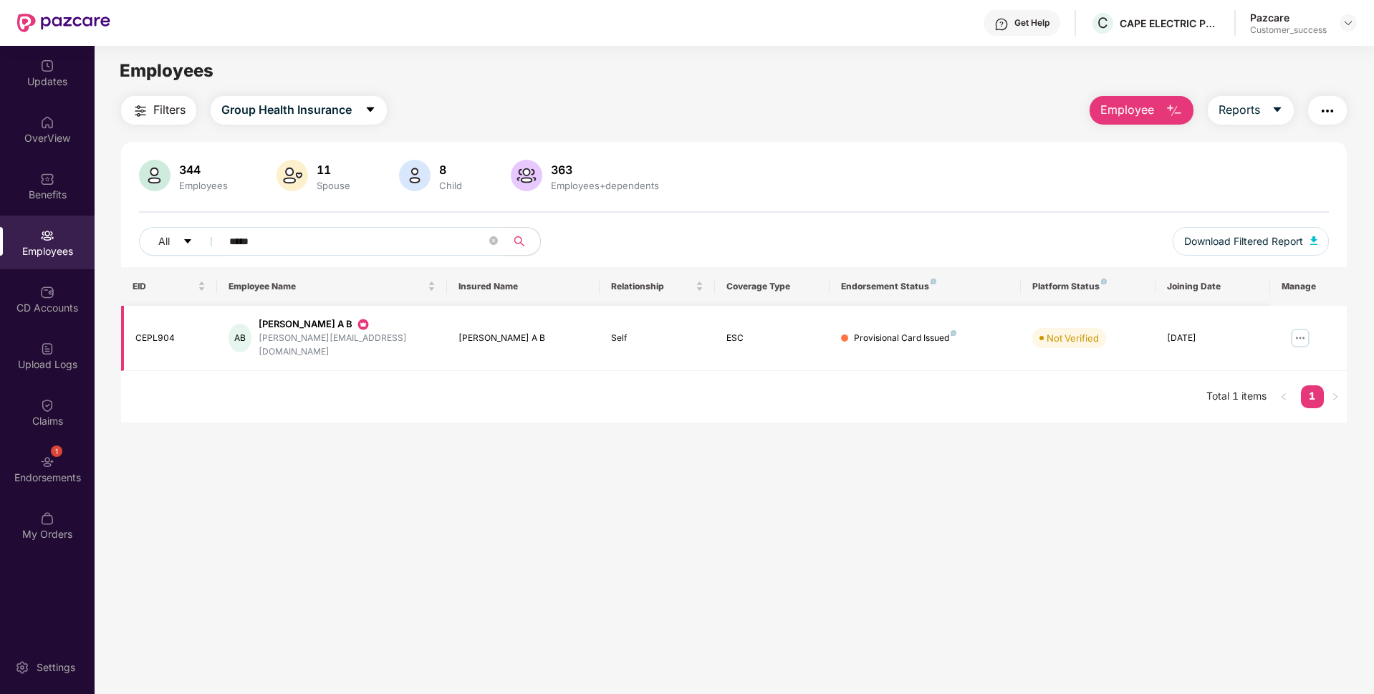
click at [269, 340] on div "[PERSON_NAME][EMAIL_ADDRESS][DOMAIN_NAME]" at bounding box center [347, 345] width 177 height 27
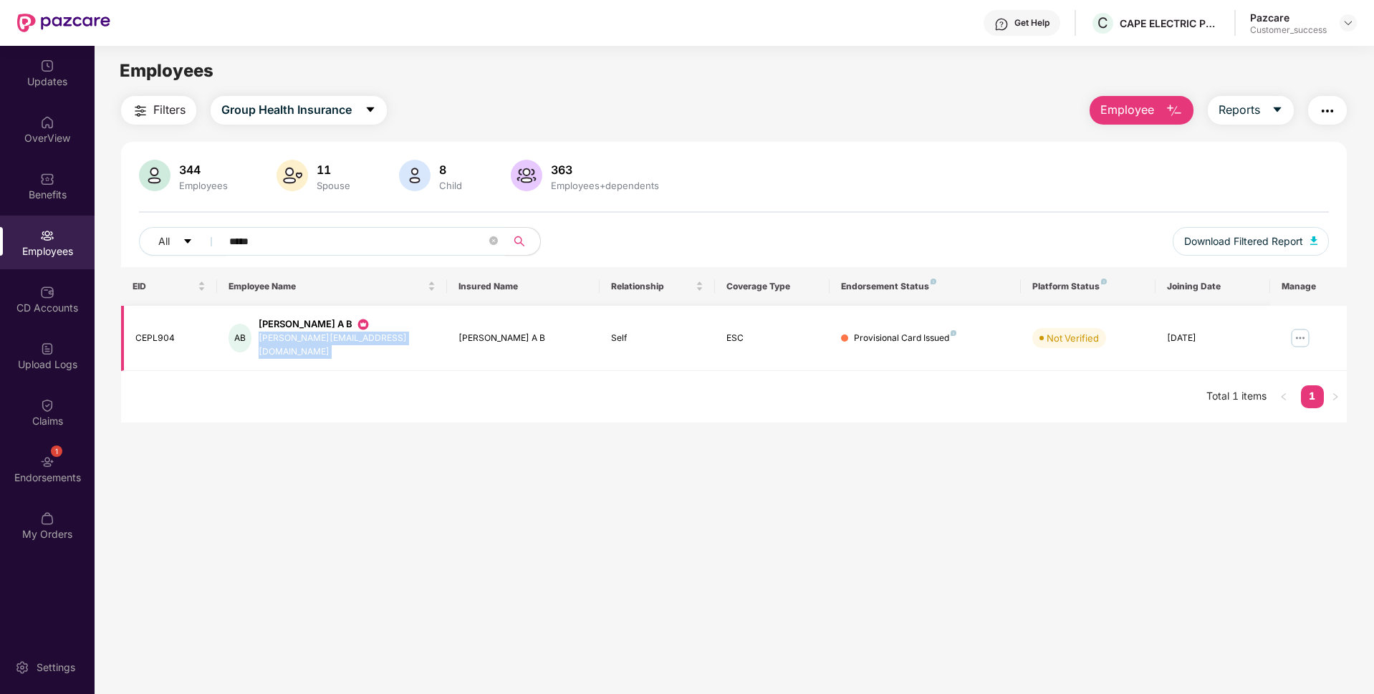
copy div "[PERSON_NAME][EMAIL_ADDRESS][DOMAIN_NAME]"
click at [1332, 119] on img "button" at bounding box center [1326, 110] width 17 height 17
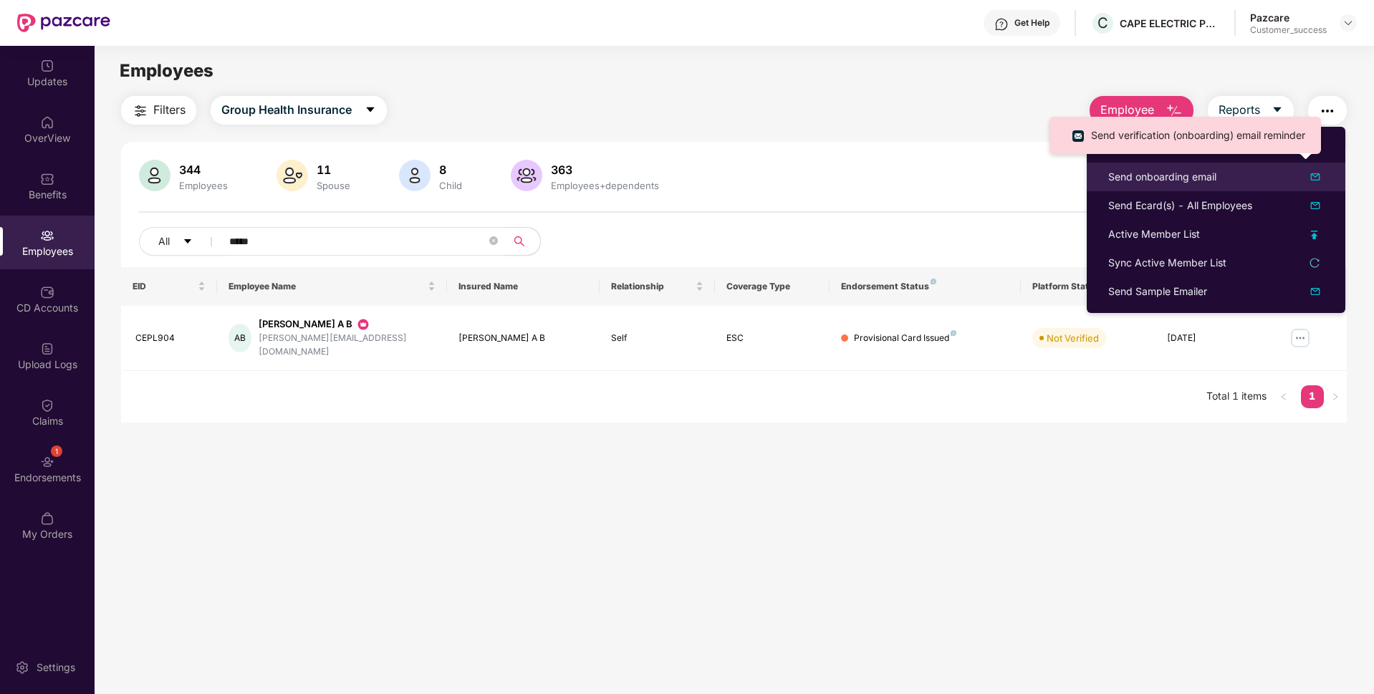
click at [1191, 184] on div "Send onboarding email" at bounding box center [1162, 177] width 108 height 16
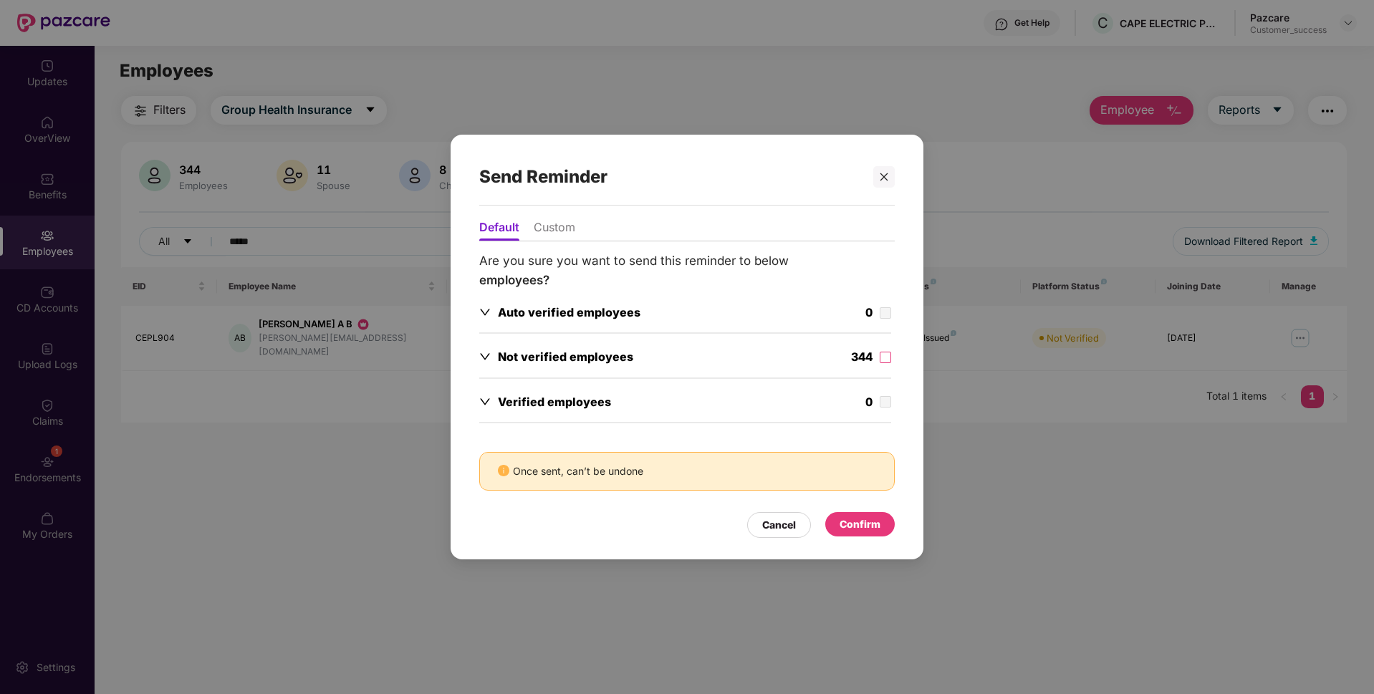
click at [552, 234] on li "Custom" at bounding box center [555, 230] width 42 height 21
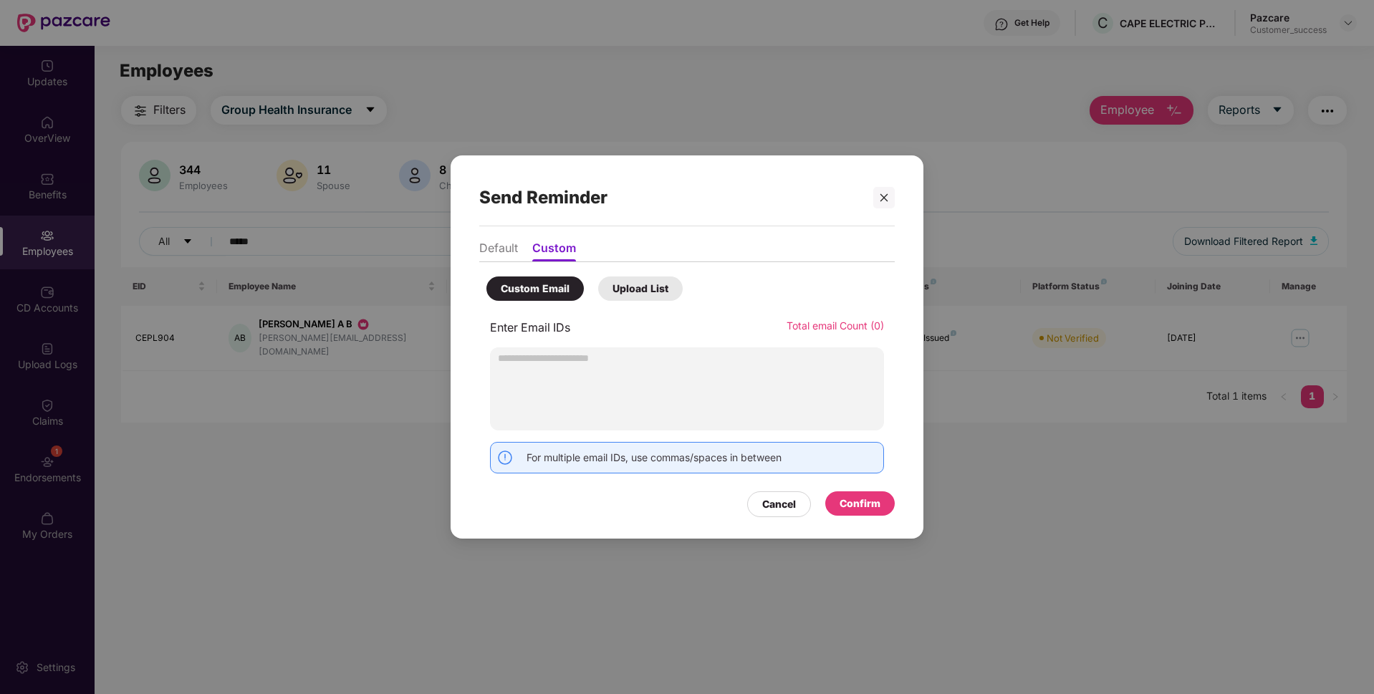
type input "**********"
click at [862, 507] on div "Confirm" at bounding box center [859, 504] width 41 height 16
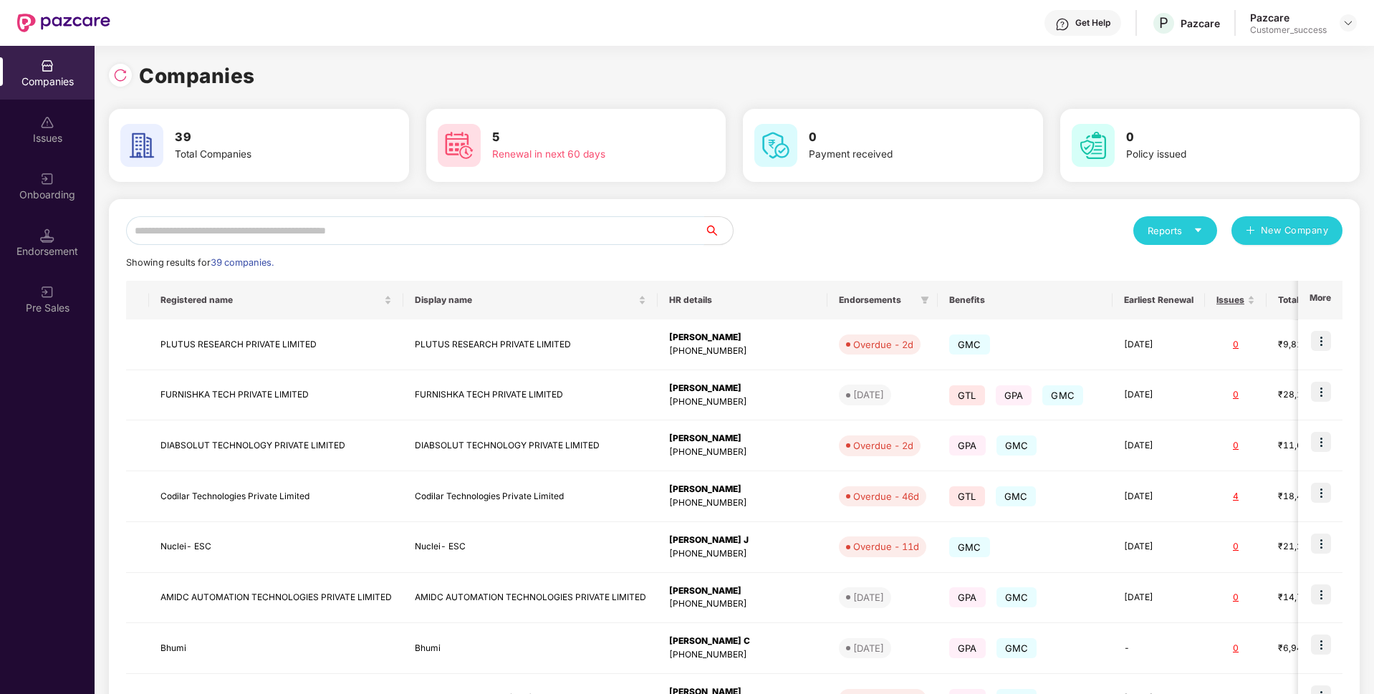
click at [224, 228] on input "text" at bounding box center [415, 230] width 578 height 29
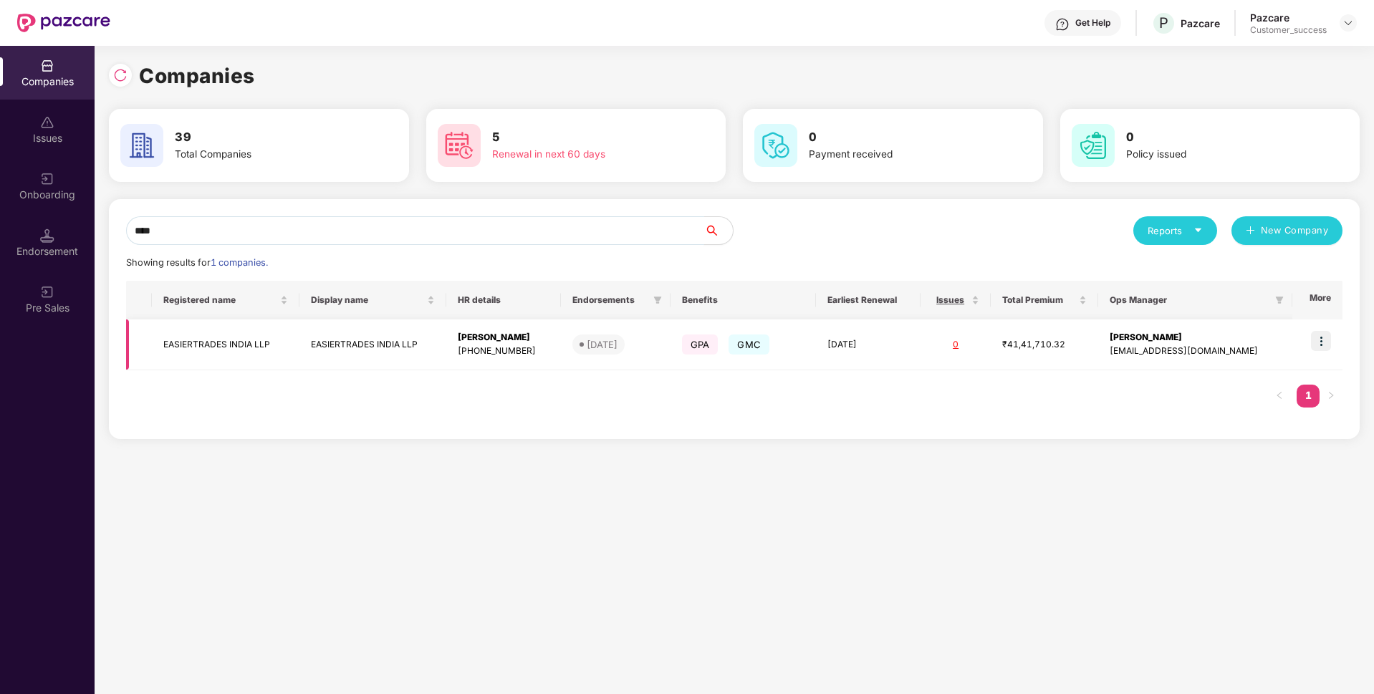
type input "****"
click at [1323, 341] on img at bounding box center [1321, 341] width 20 height 20
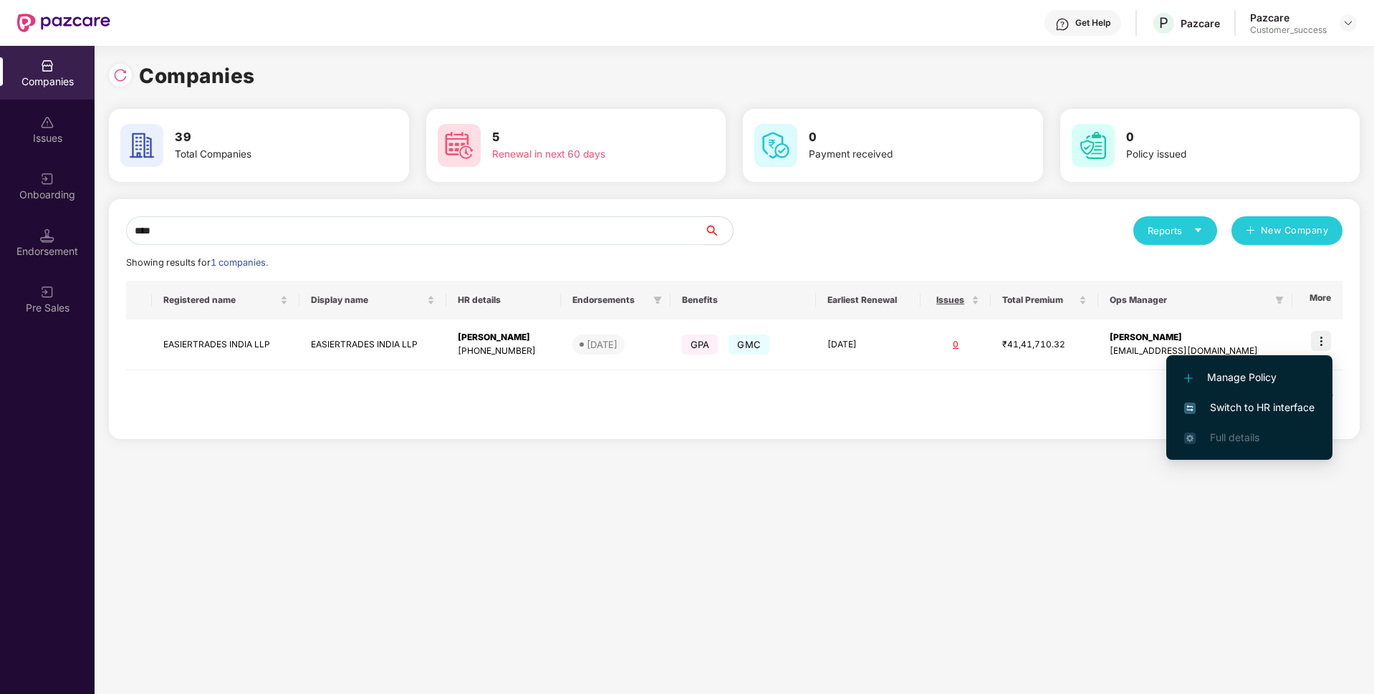
click at [1200, 420] on li "Switch to HR interface" at bounding box center [1249, 407] width 166 height 30
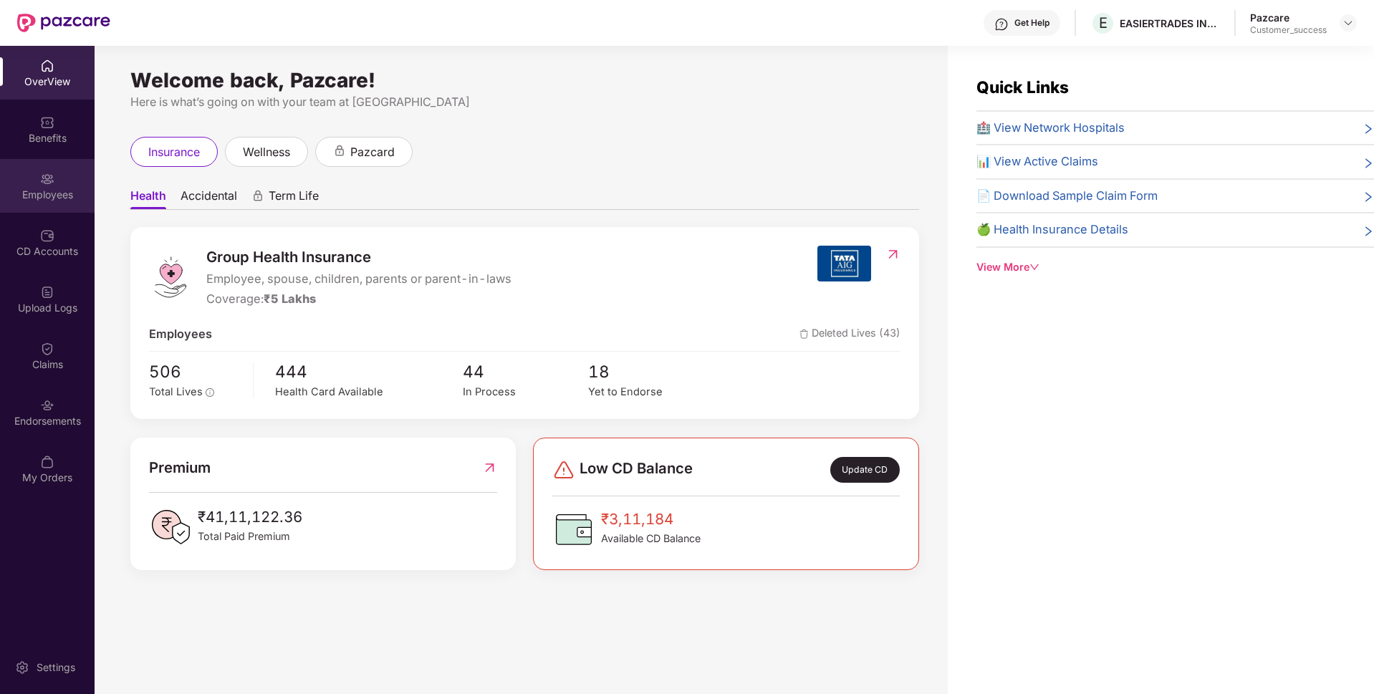
click at [0, 168] on div "Employees" at bounding box center [47, 186] width 95 height 54
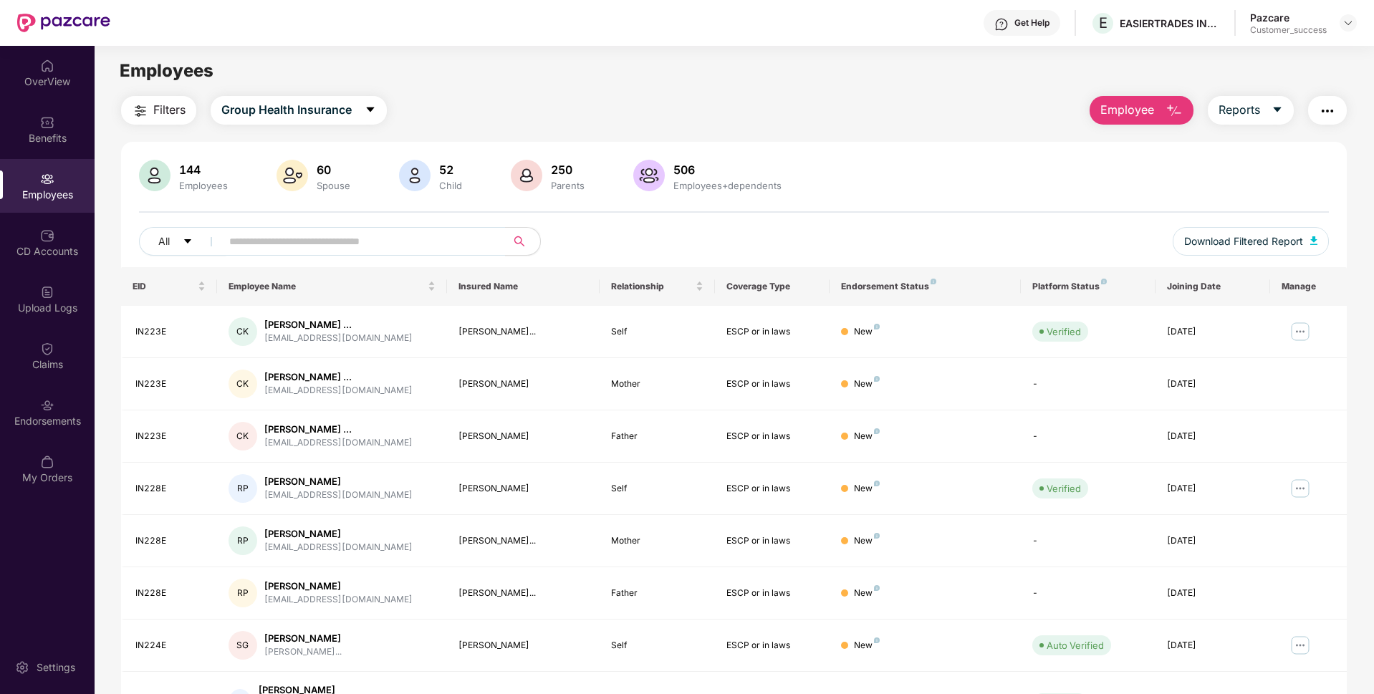
click at [0, 168] on div "Employees" at bounding box center [47, 186] width 95 height 54
click at [285, 250] on input "text" at bounding box center [357, 241] width 257 height 21
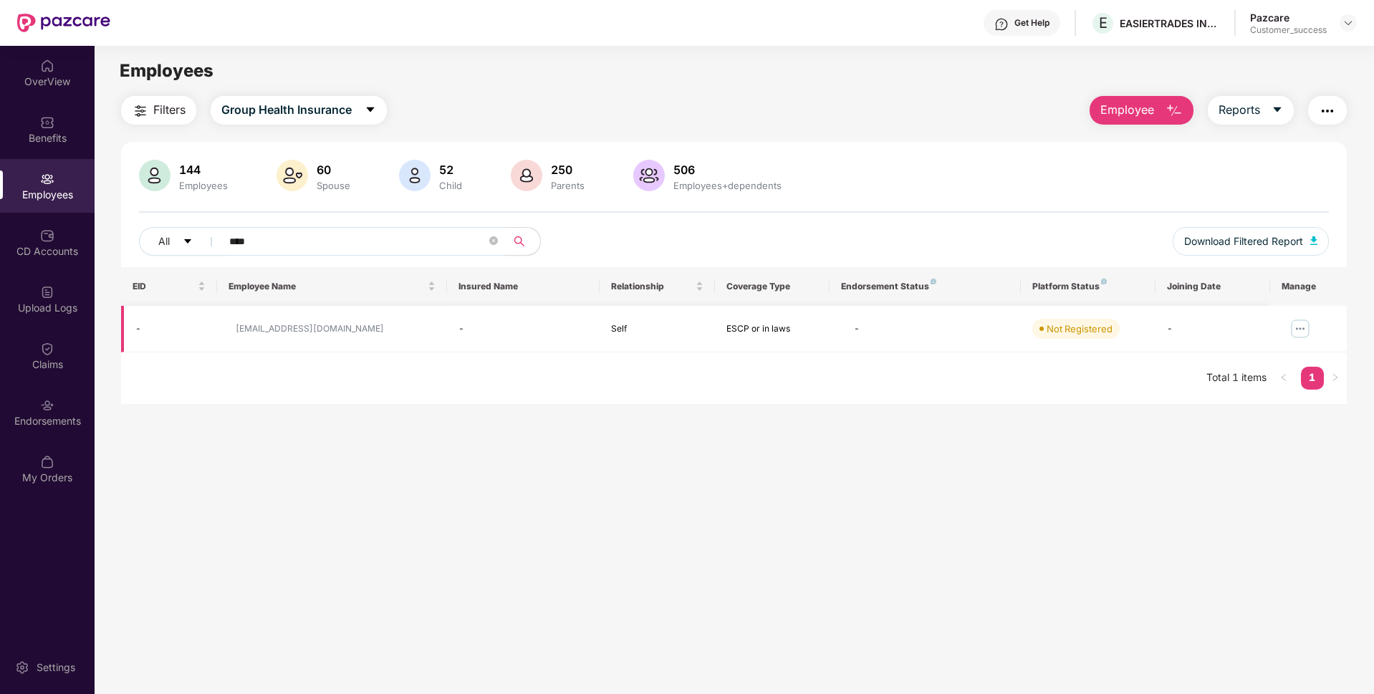
type input "****"
click at [1302, 327] on img at bounding box center [1299, 328] width 23 height 23
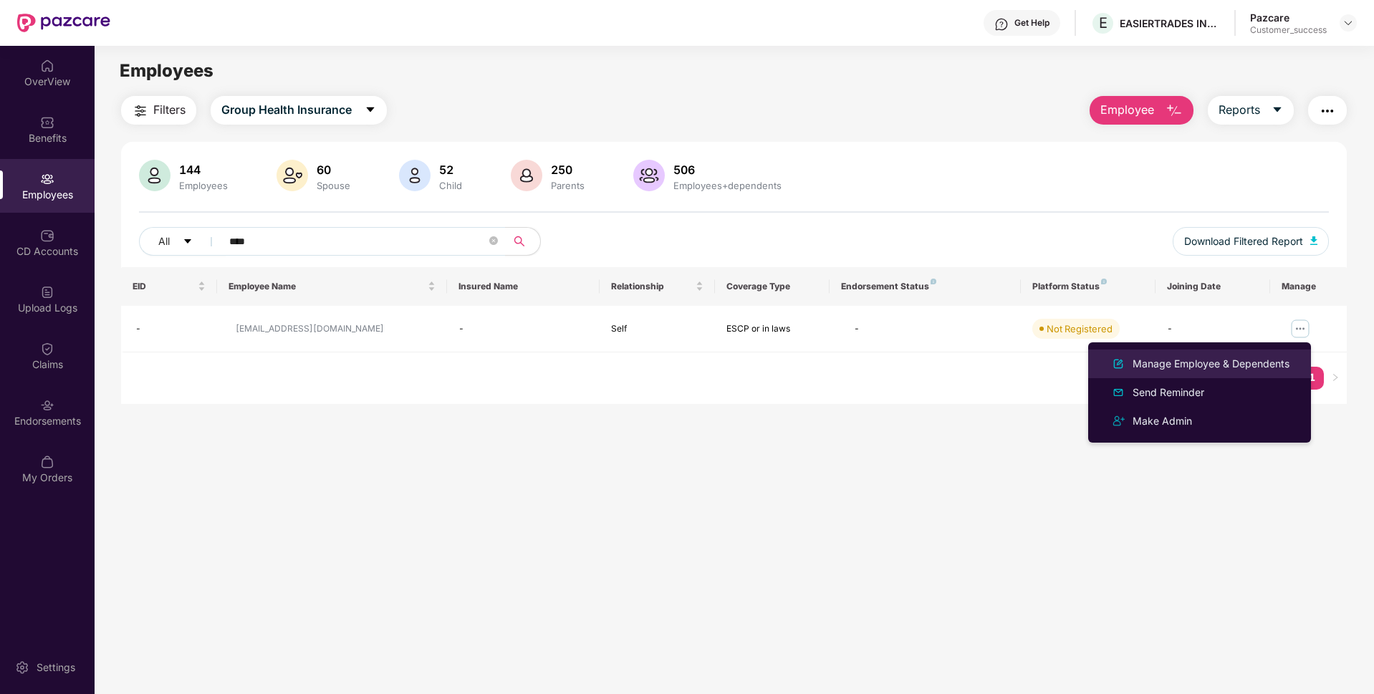
click at [1139, 371] on div "Manage Employee & Dependents" at bounding box center [1210, 364] width 163 height 16
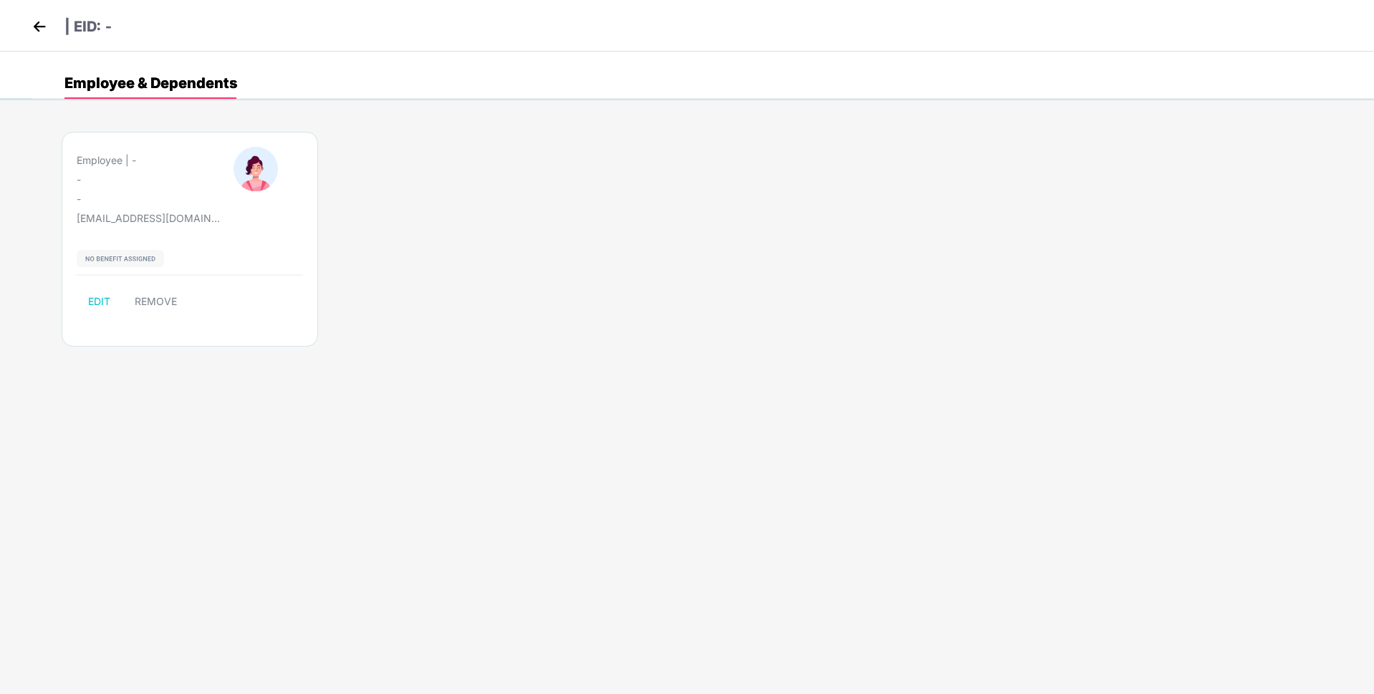
click at [37, 27] on img at bounding box center [39, 26] width 21 height 21
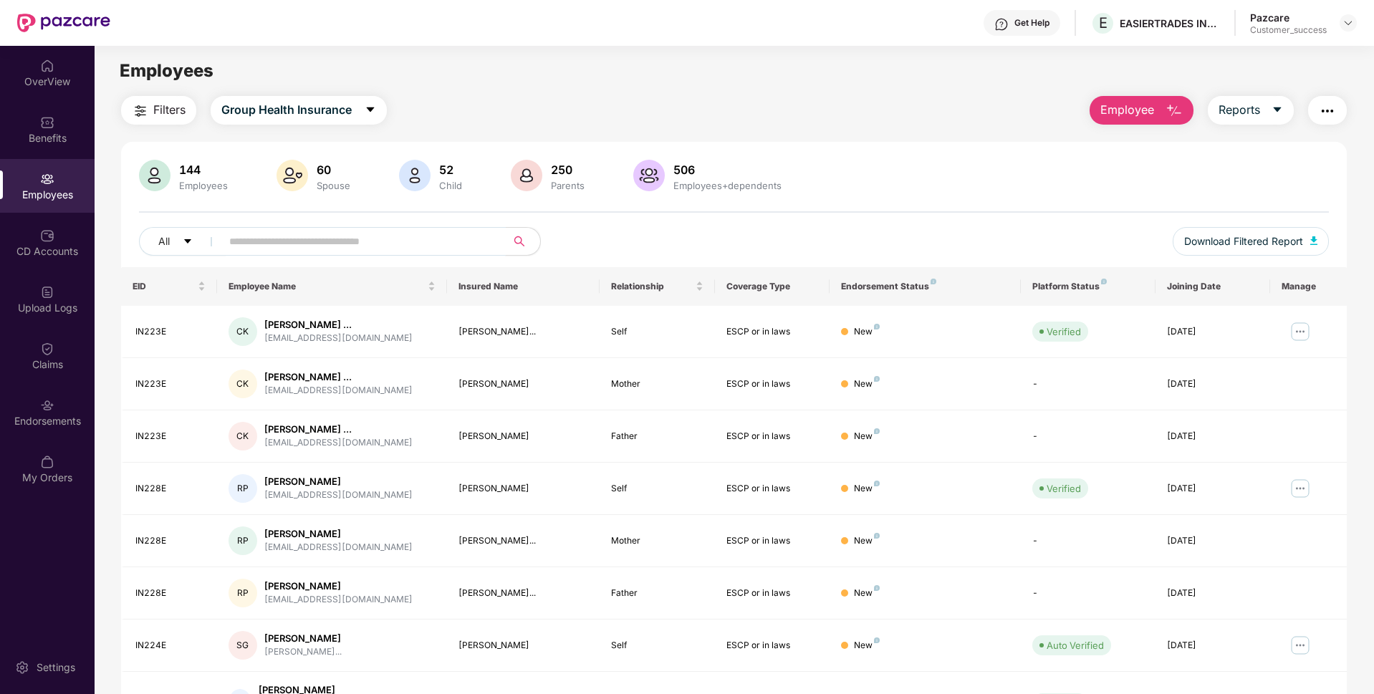
click at [264, 239] on input "text" at bounding box center [357, 241] width 257 height 21
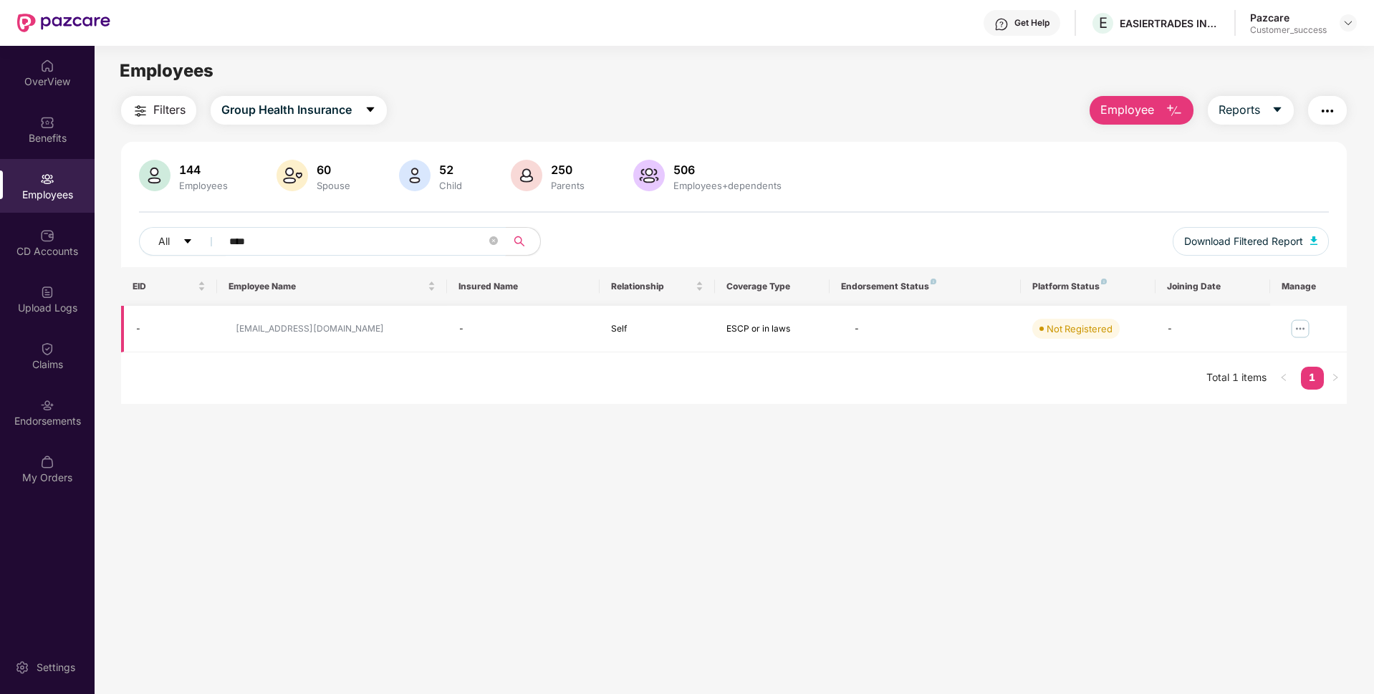
type input "****"
click at [296, 329] on div "[EMAIL_ADDRESS][DOMAIN_NAME]" at bounding box center [310, 329] width 148 height 14
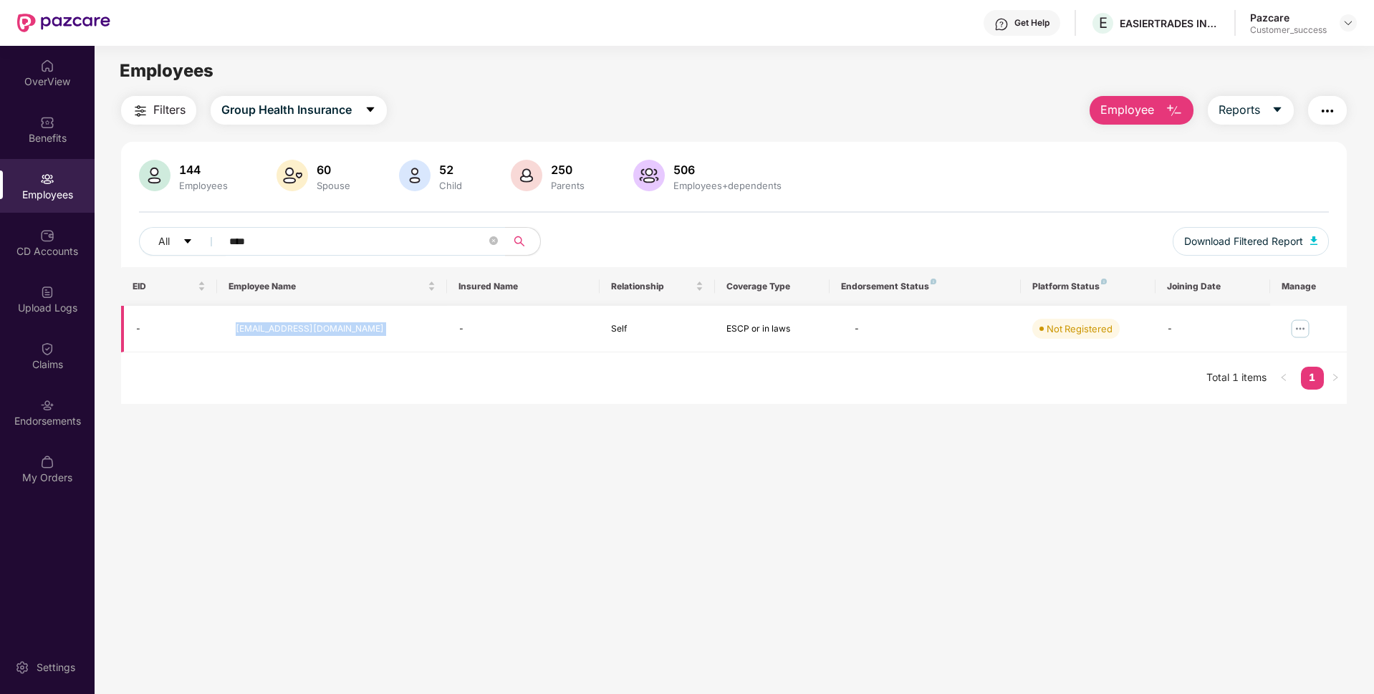
click at [296, 329] on div "[EMAIL_ADDRESS][DOMAIN_NAME]" at bounding box center [310, 329] width 148 height 14
copy div "[EMAIL_ADDRESS][DOMAIN_NAME]"
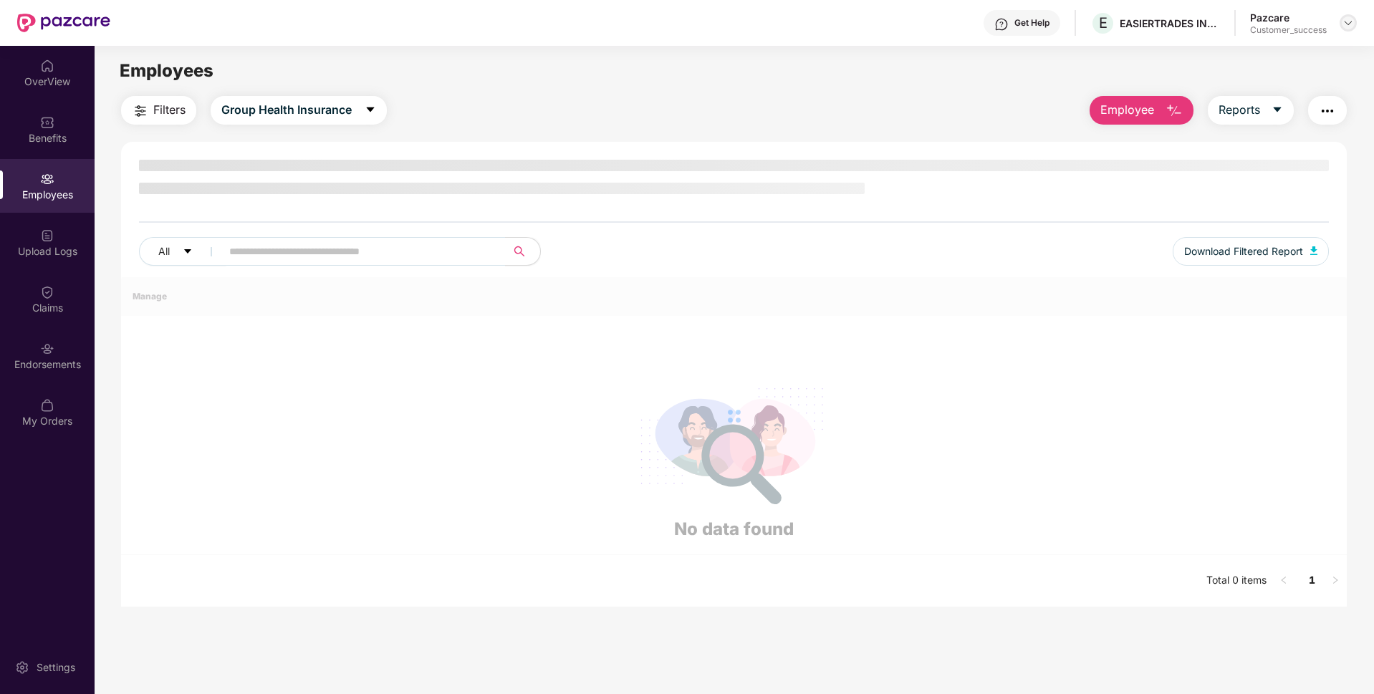
click at [1346, 20] on img at bounding box center [1347, 22] width 11 height 11
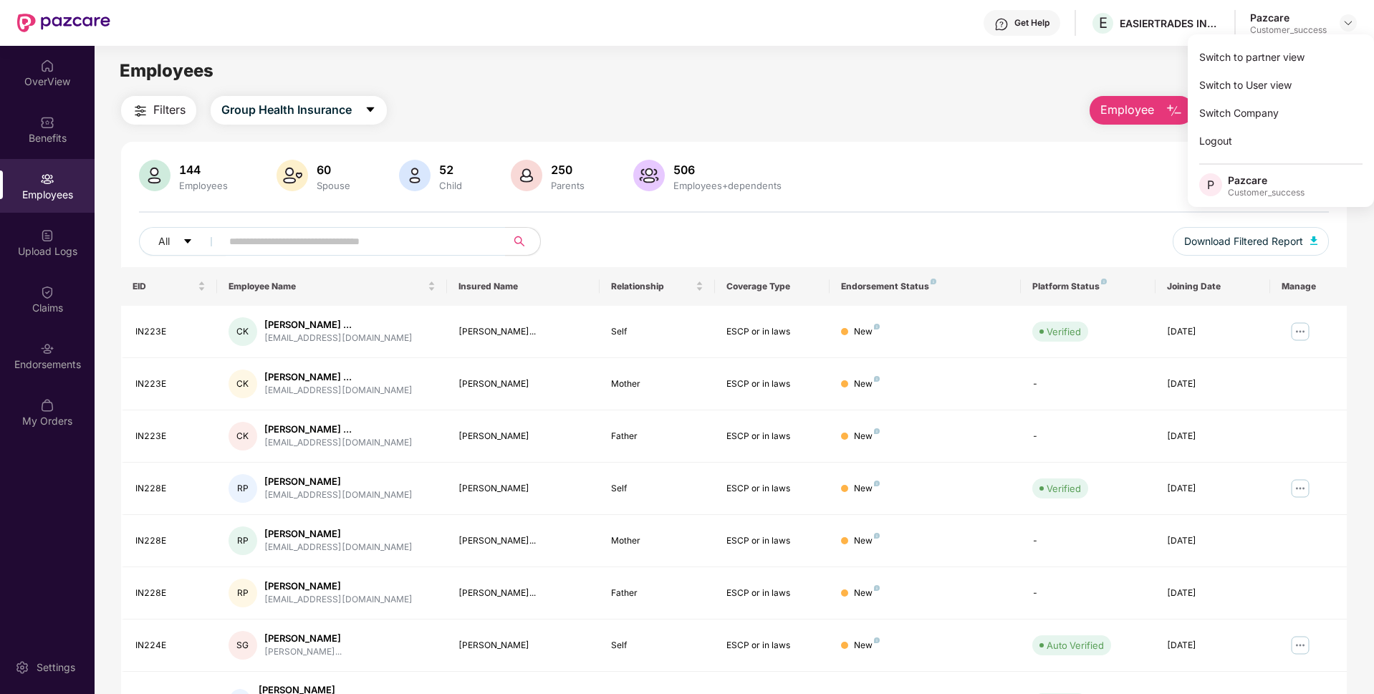
click at [1270, 52] on div "Switch to partner view" at bounding box center [1280, 57] width 186 height 28
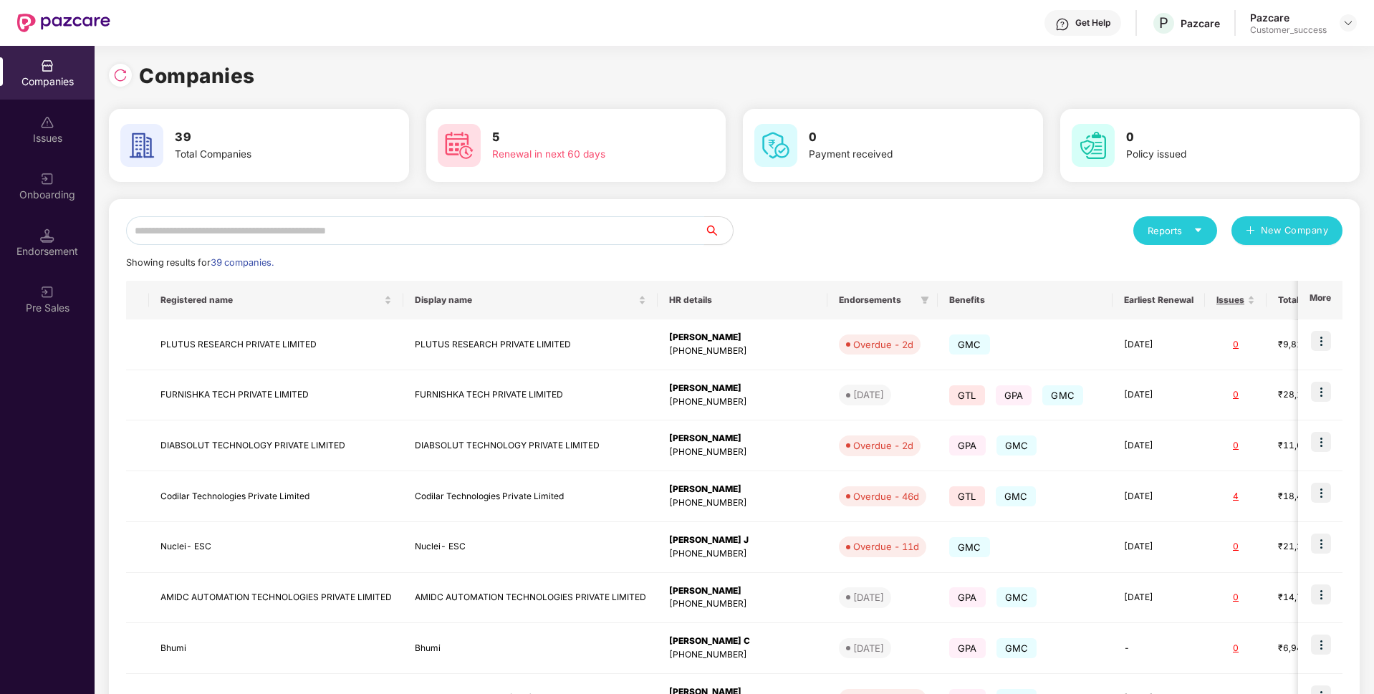
click at [651, 235] on input "text" at bounding box center [415, 230] width 578 height 29
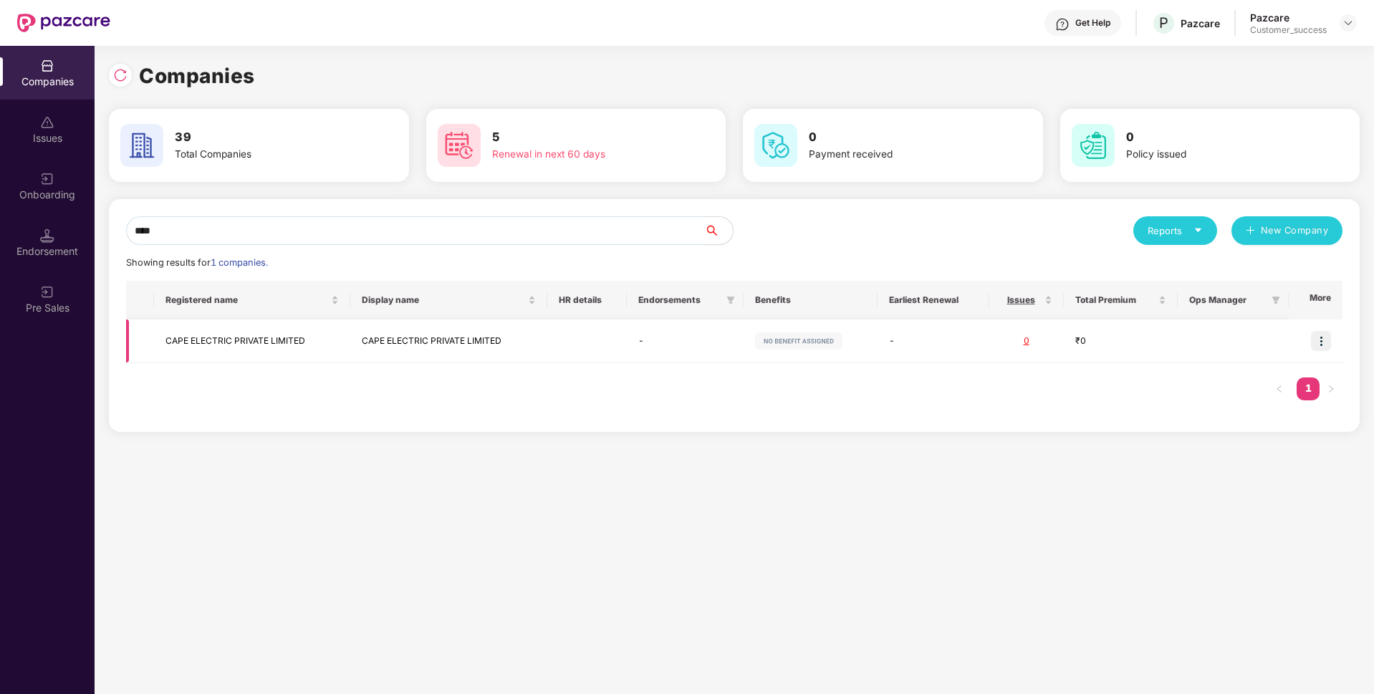
type input "****"
click at [1334, 340] on td at bounding box center [1315, 341] width 54 height 44
click at [1321, 338] on img at bounding box center [1321, 341] width 20 height 20
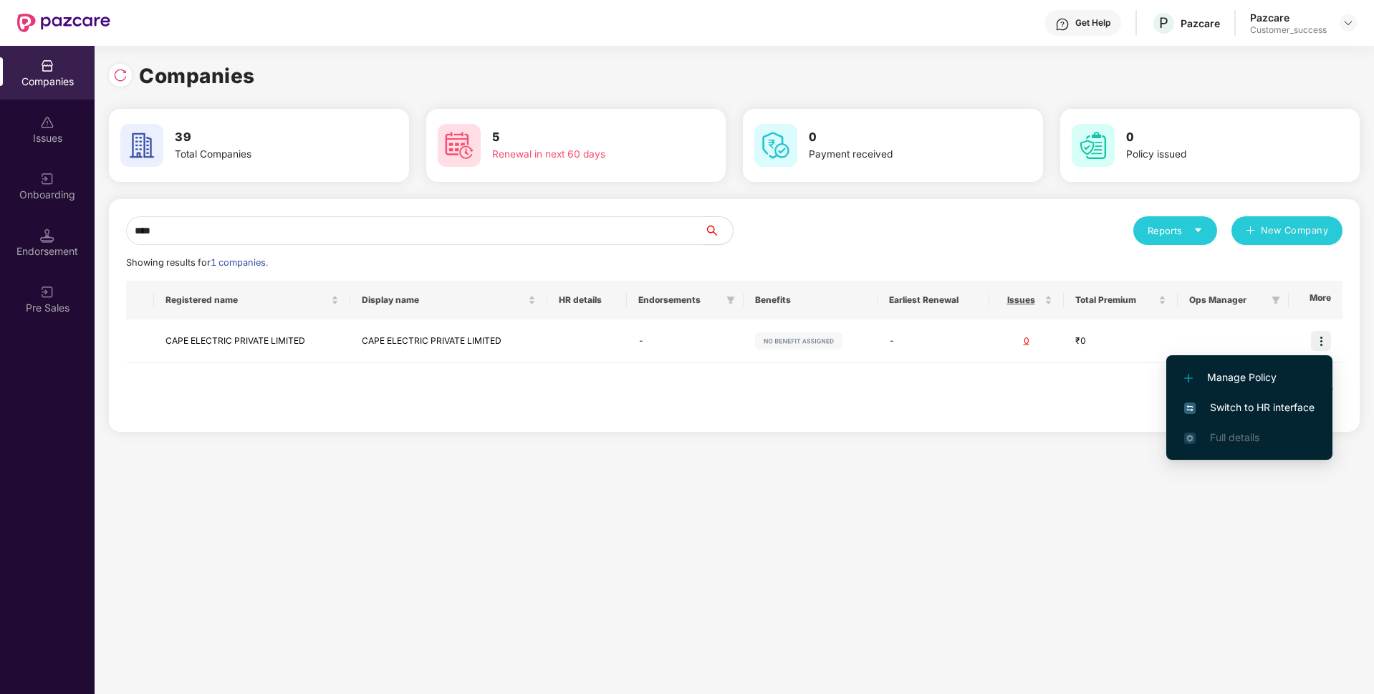
click at [1240, 405] on span "Switch to HR interface" at bounding box center [1249, 408] width 130 height 16
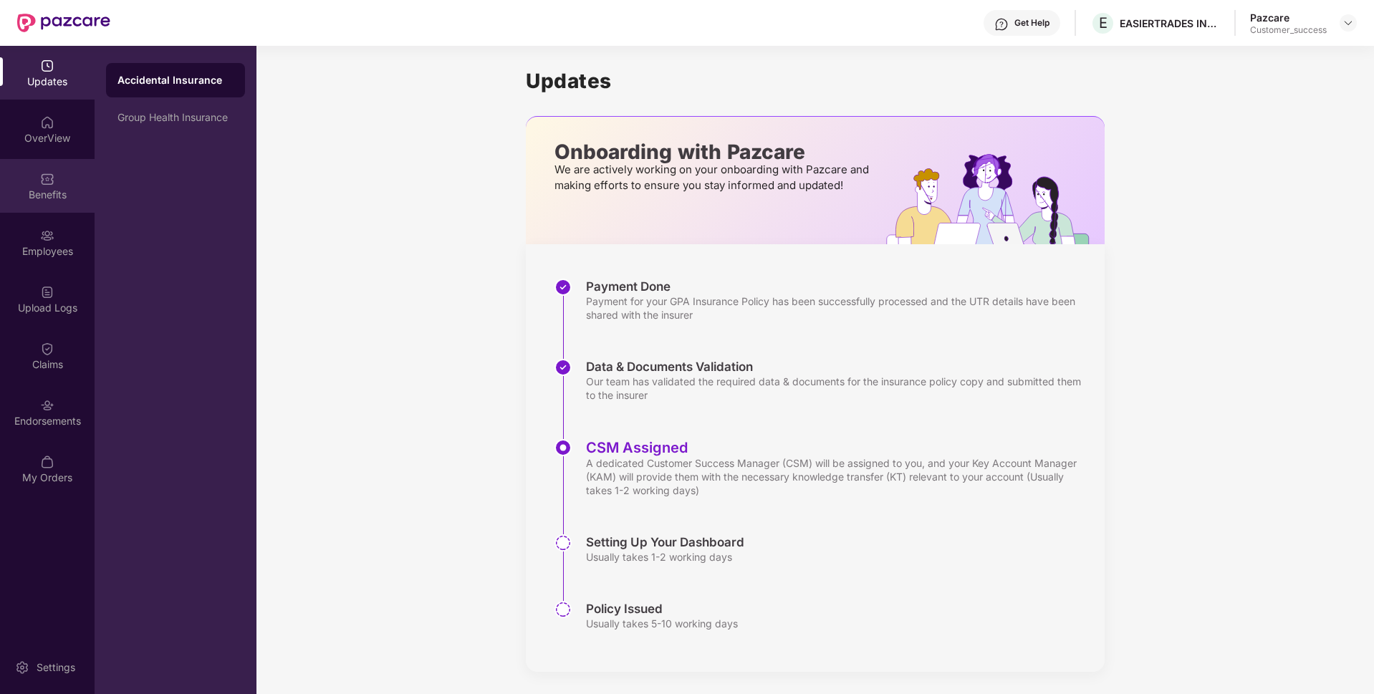
click at [0, 170] on div "Benefits" at bounding box center [47, 186] width 95 height 54
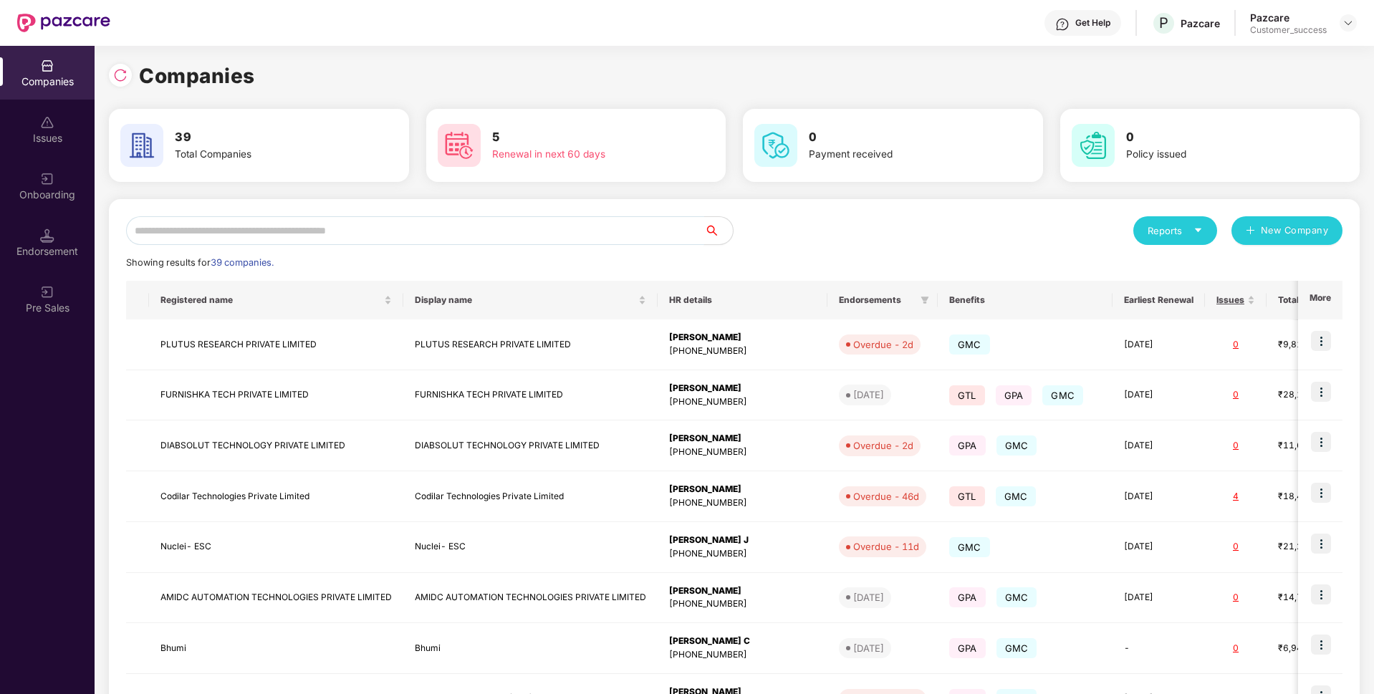
click at [445, 227] on input "text" at bounding box center [415, 230] width 578 height 29
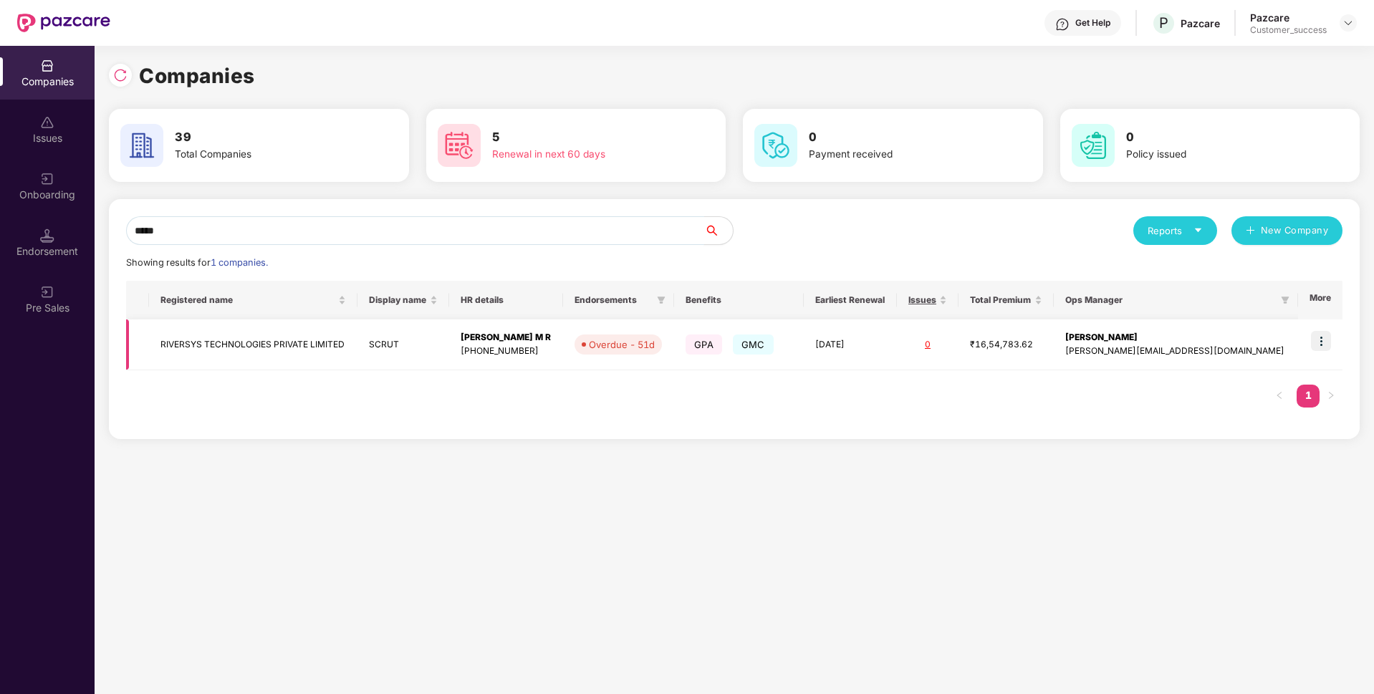
type input "*****"
click at [241, 339] on td "RIVERSYS TECHNOLOGIES PRIVATE LIMITED" at bounding box center [253, 344] width 208 height 51
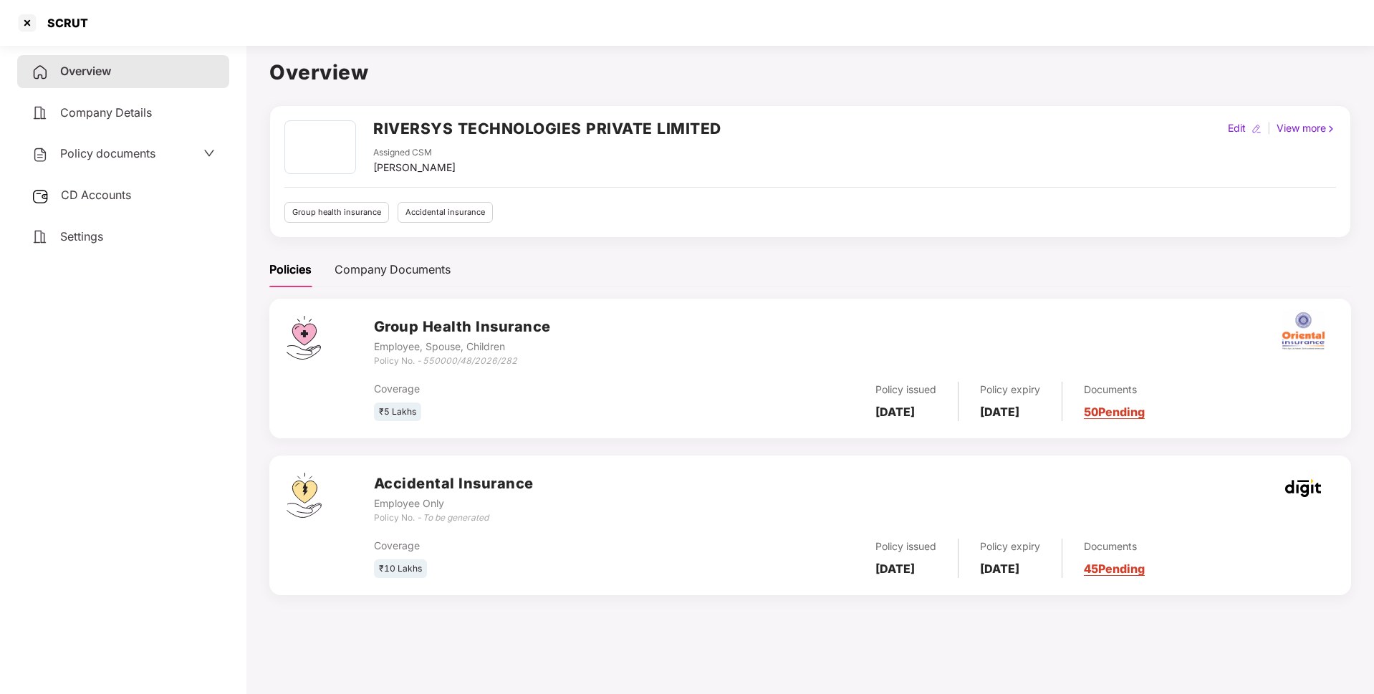
click at [449, 130] on h2 "RIVERSYS TECHNOLOGIES PRIVATE LIMITED" at bounding box center [547, 129] width 348 height 24
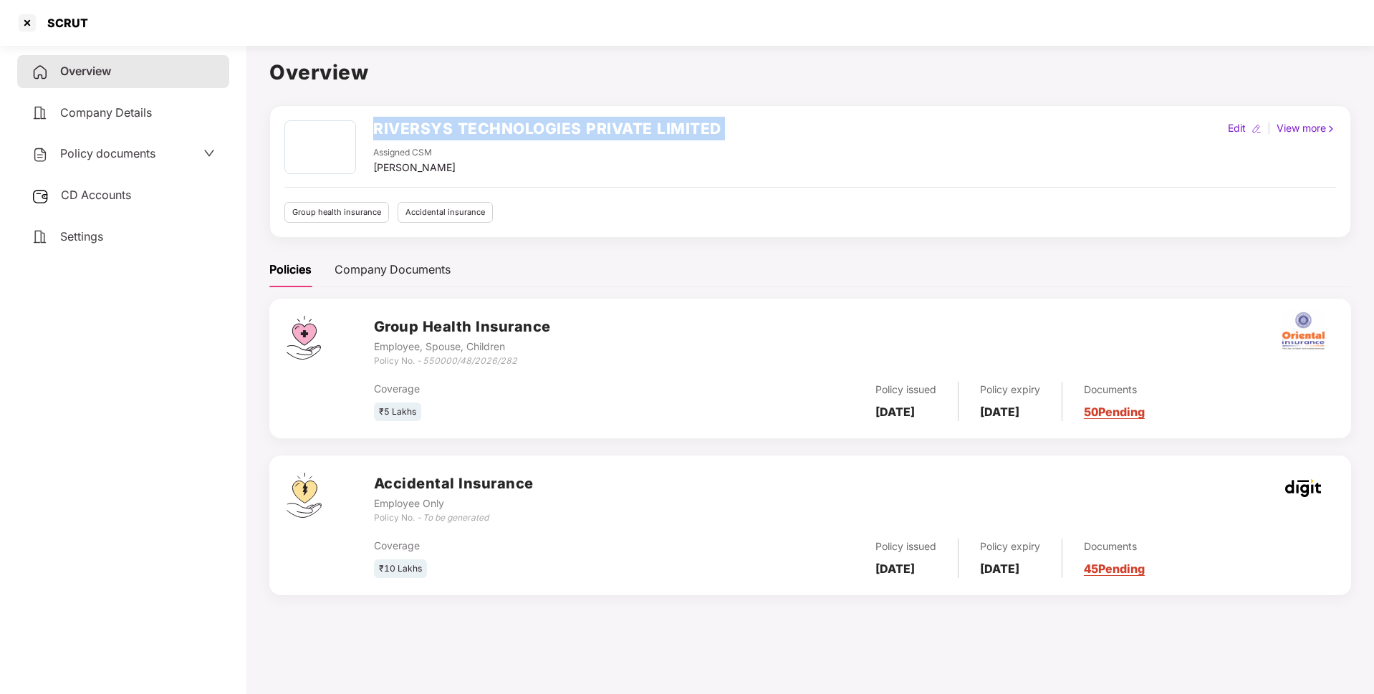
copy h2 "RIVERSYS TECHNOLOGIES PRIVATE LIMITED"
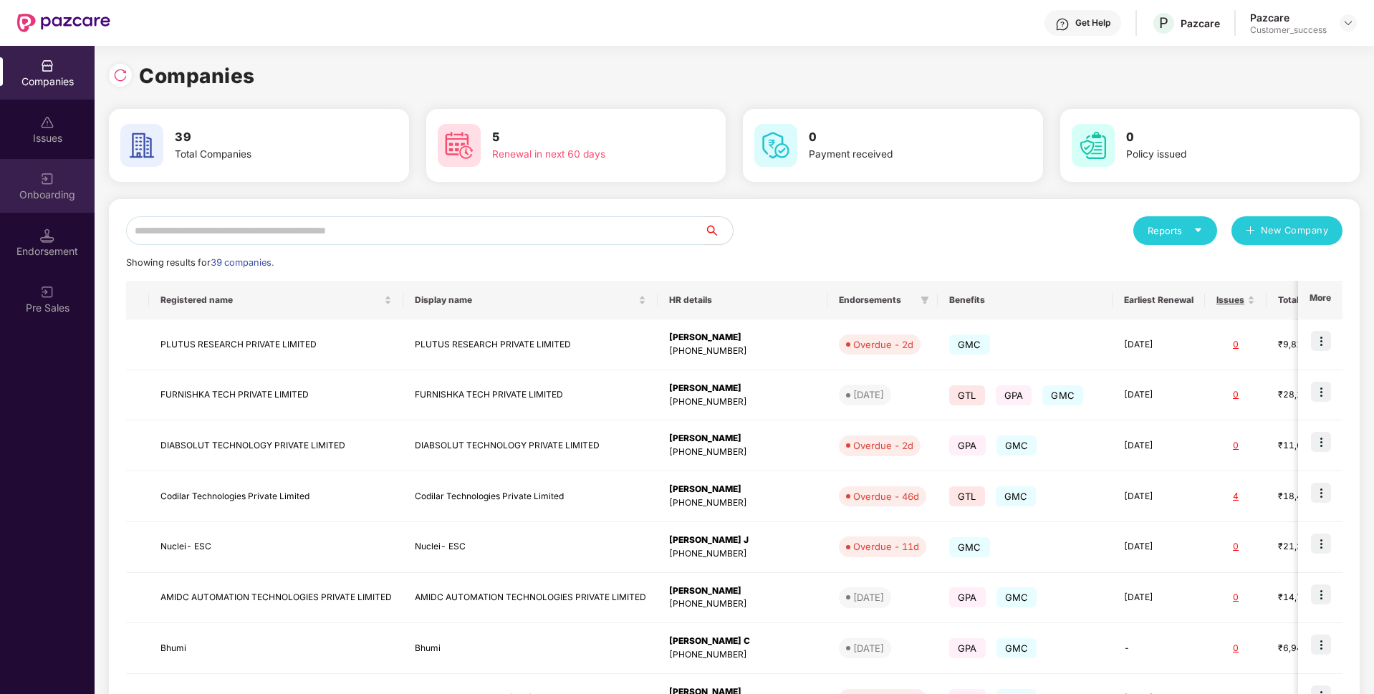
click at [9, 203] on div "Onboarding" at bounding box center [47, 186] width 95 height 54
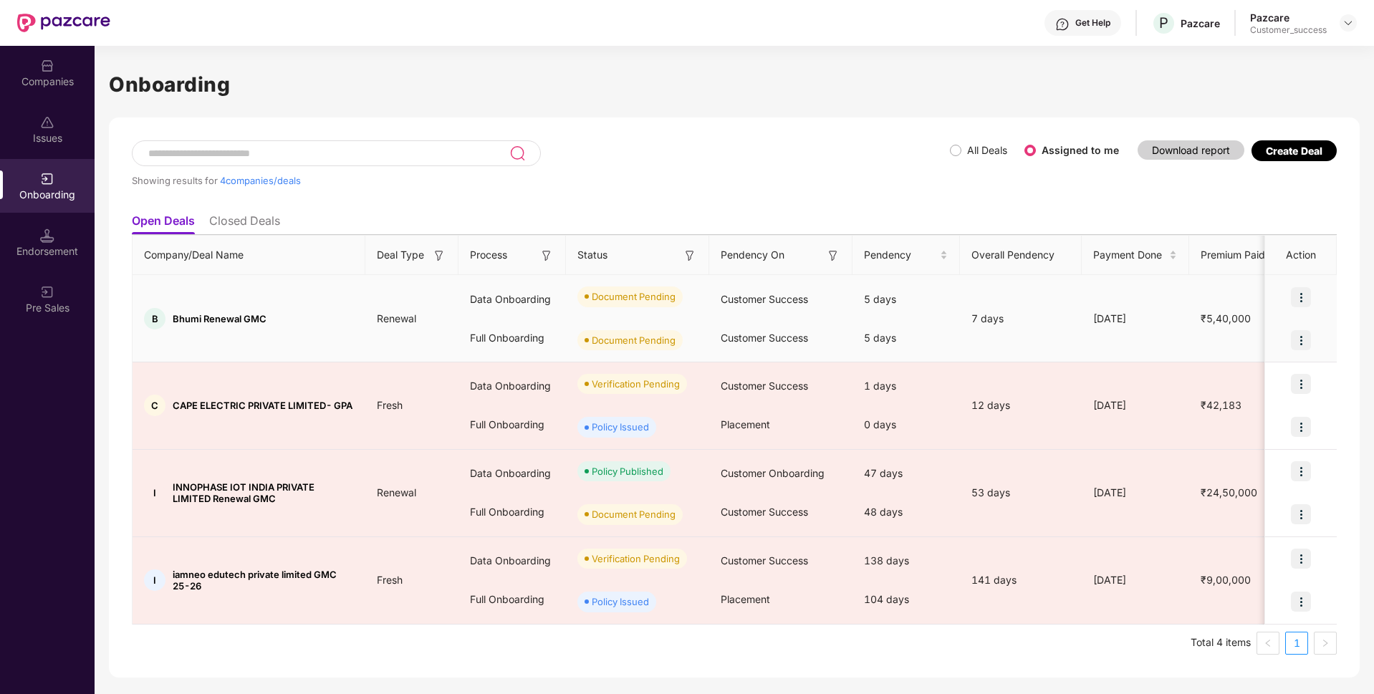
click at [1311, 295] on img at bounding box center [1301, 297] width 20 height 20
click at [1268, 322] on li "Upload Documents" at bounding box center [1234, 334] width 154 height 30
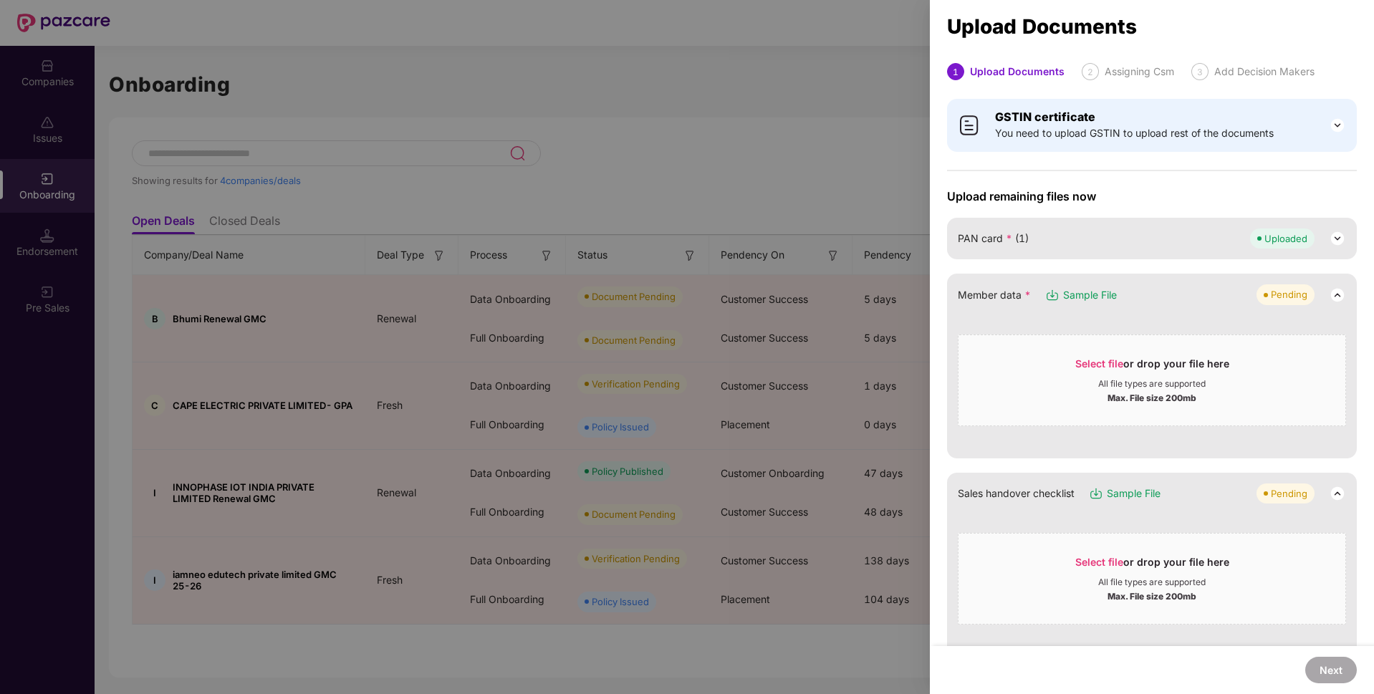
click at [1094, 296] on span "Sample File" at bounding box center [1090, 295] width 54 height 16
